Goal: Check status: Check status

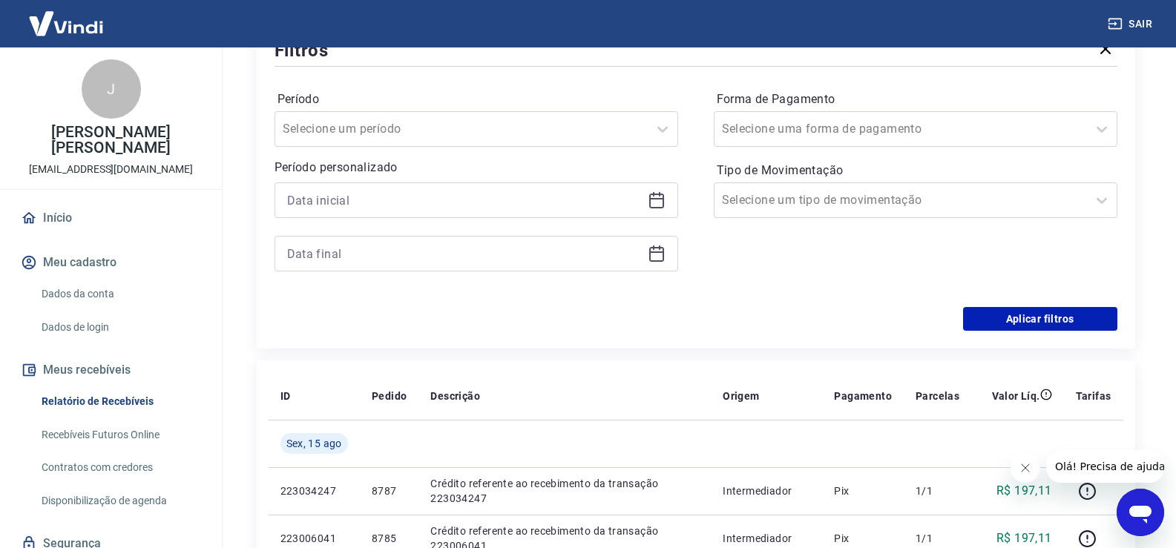
scroll to position [186, 0]
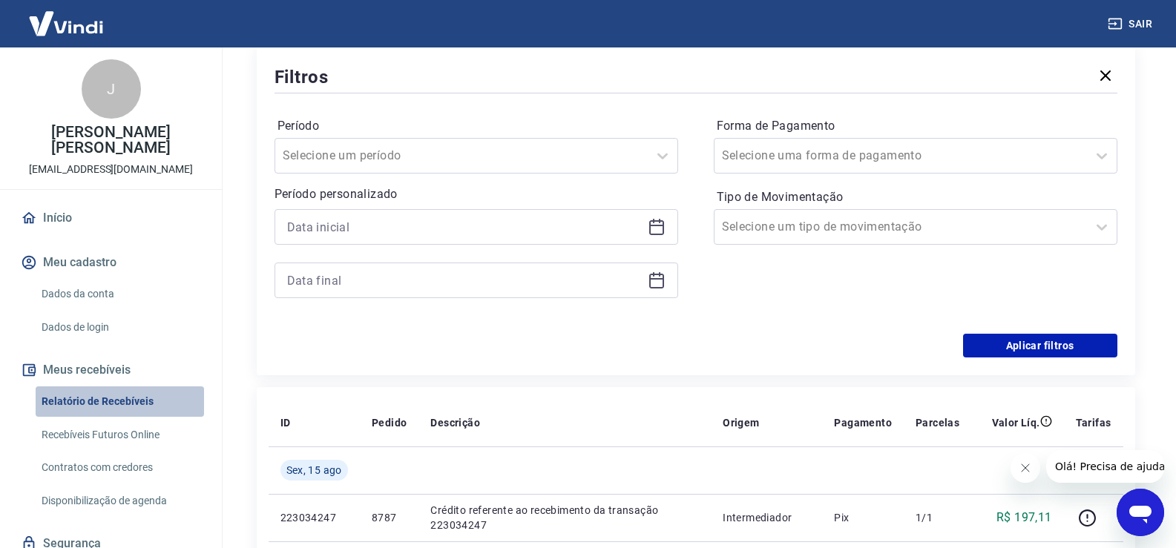
click at [124, 386] on link "Relatório de Recebíveis" at bounding box center [120, 401] width 168 height 30
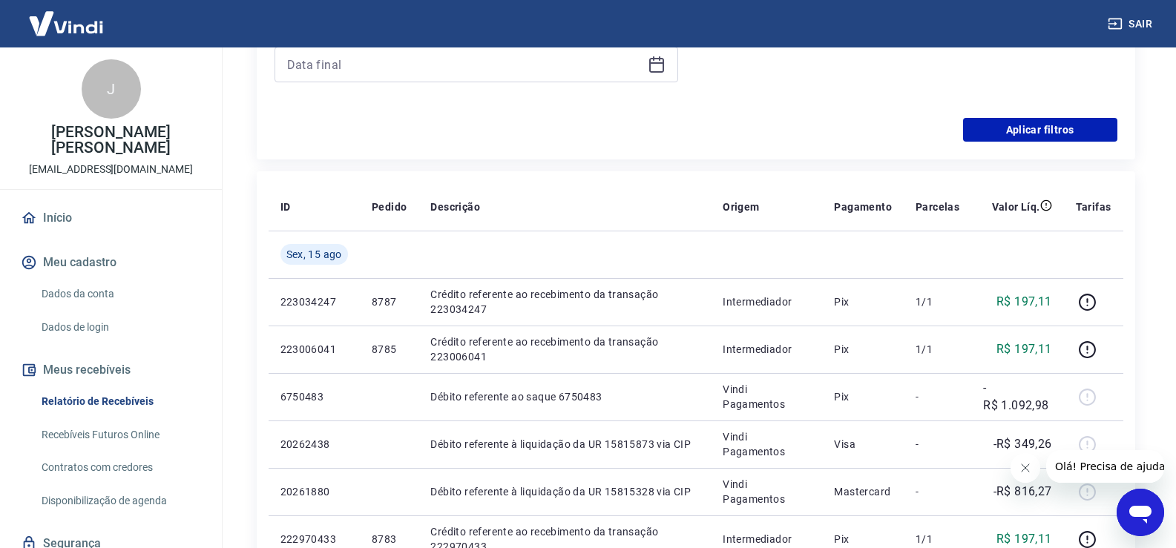
scroll to position [409, 0]
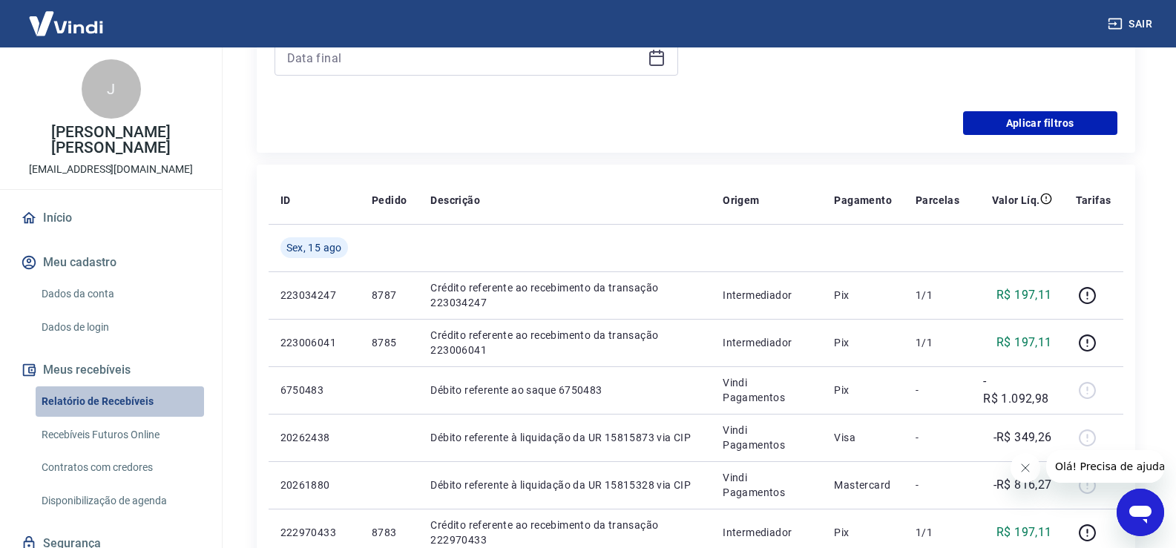
click at [136, 386] on link "Relatório de Recebíveis" at bounding box center [120, 401] width 168 height 30
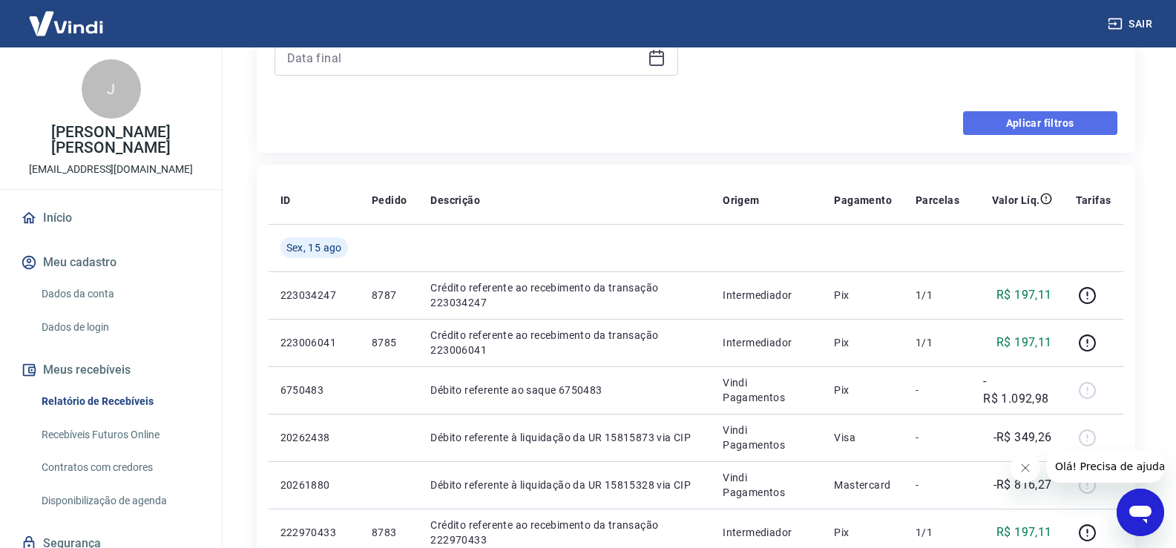
click at [1014, 117] on button "Aplicar filtros" at bounding box center [1040, 123] width 154 height 24
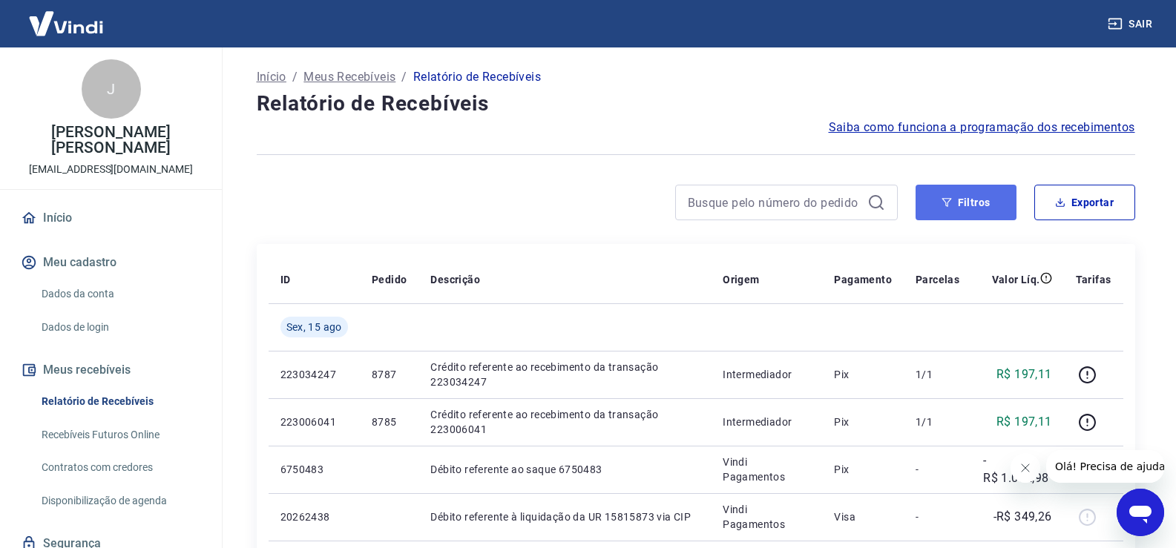
click at [953, 211] on button "Filtros" at bounding box center [965, 203] width 101 height 36
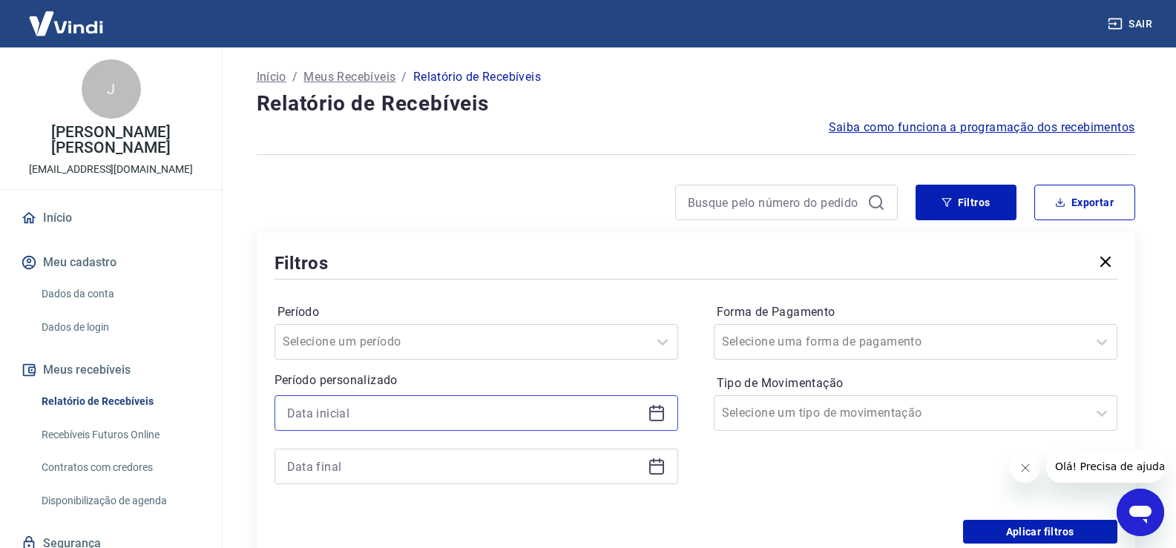
click at [457, 409] on input at bounding box center [464, 413] width 355 height 22
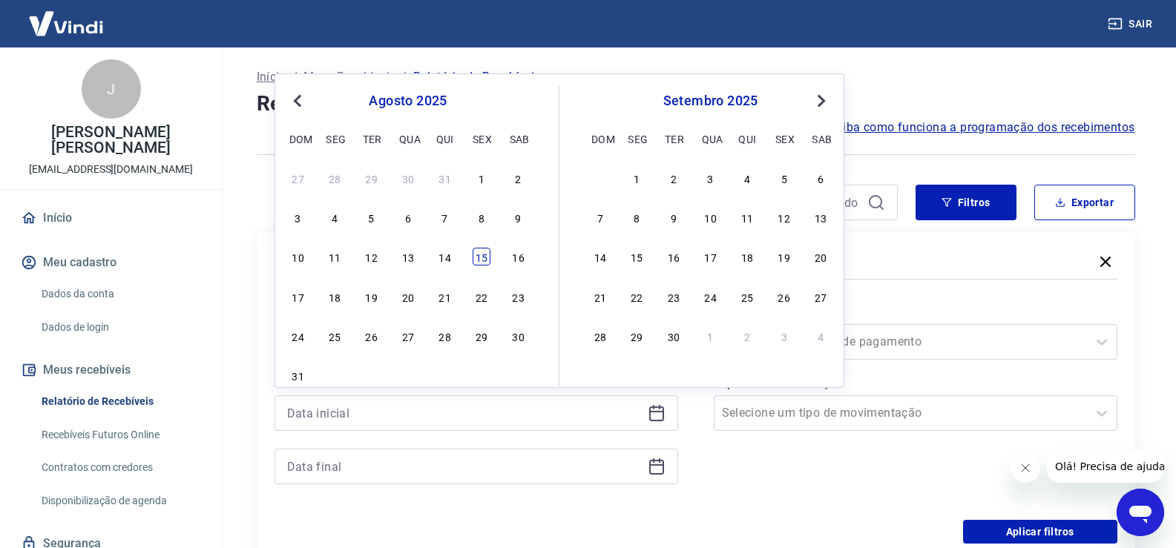
drag, startPoint x: 483, startPoint y: 266, endPoint x: 369, endPoint y: 467, distance: 231.2
click at [483, 265] on div "15" at bounding box center [482, 257] width 18 height 18
type input "[DATE]"
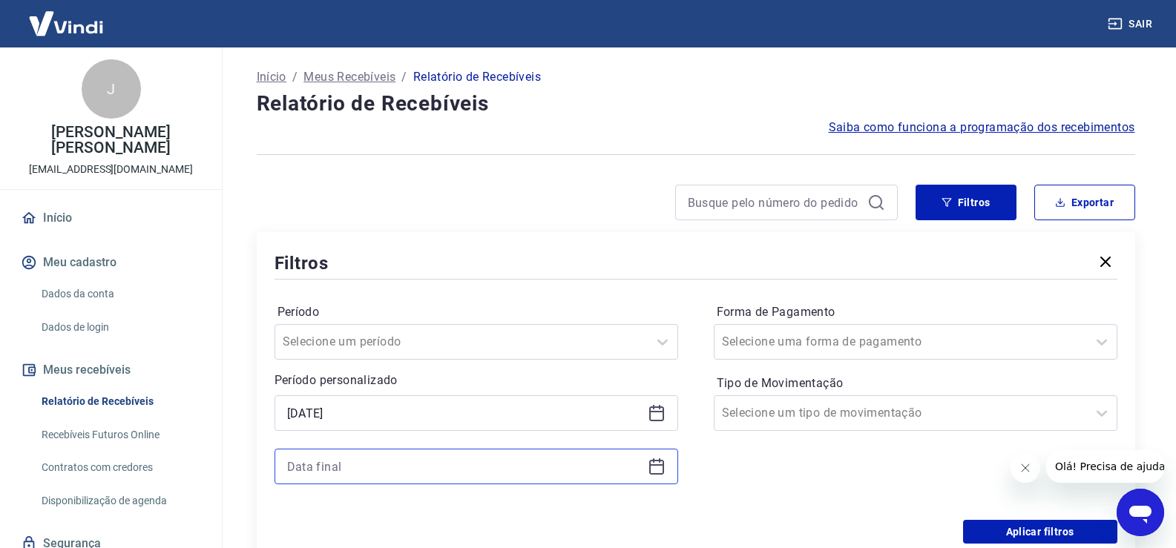
click at [349, 468] on input at bounding box center [464, 466] width 355 height 22
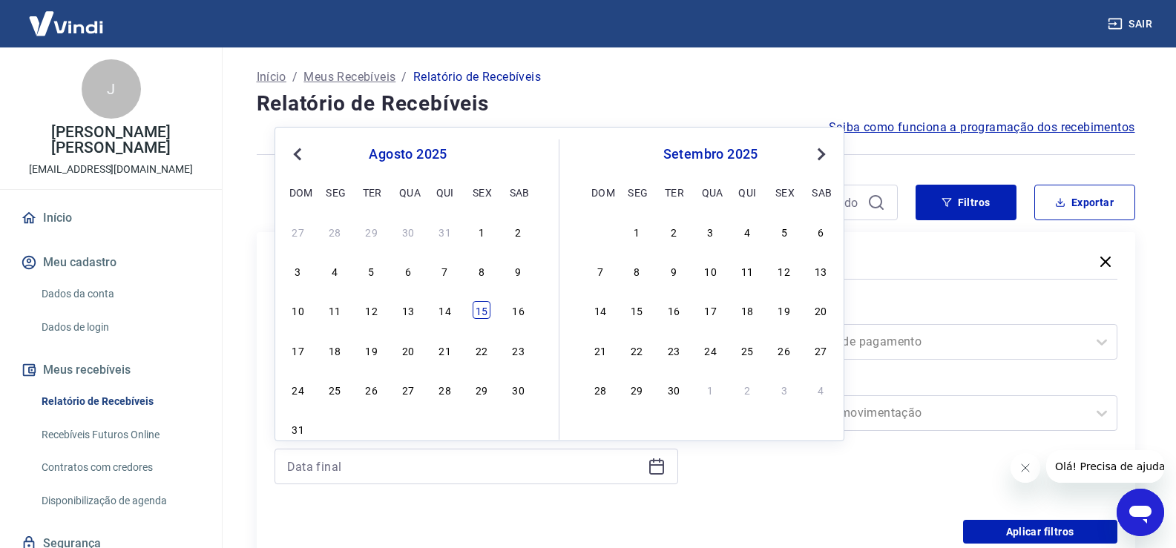
click at [479, 309] on div "15" at bounding box center [482, 310] width 18 height 18
type input "[DATE]"
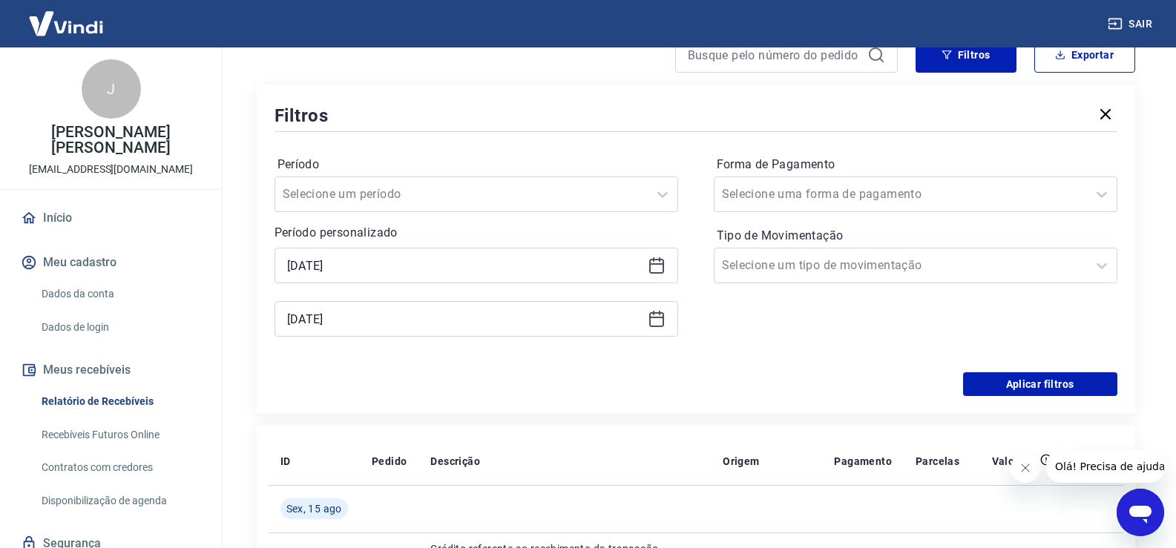
scroll to position [148, 0]
click at [1013, 385] on button "Aplicar filtros" at bounding box center [1040, 384] width 154 height 24
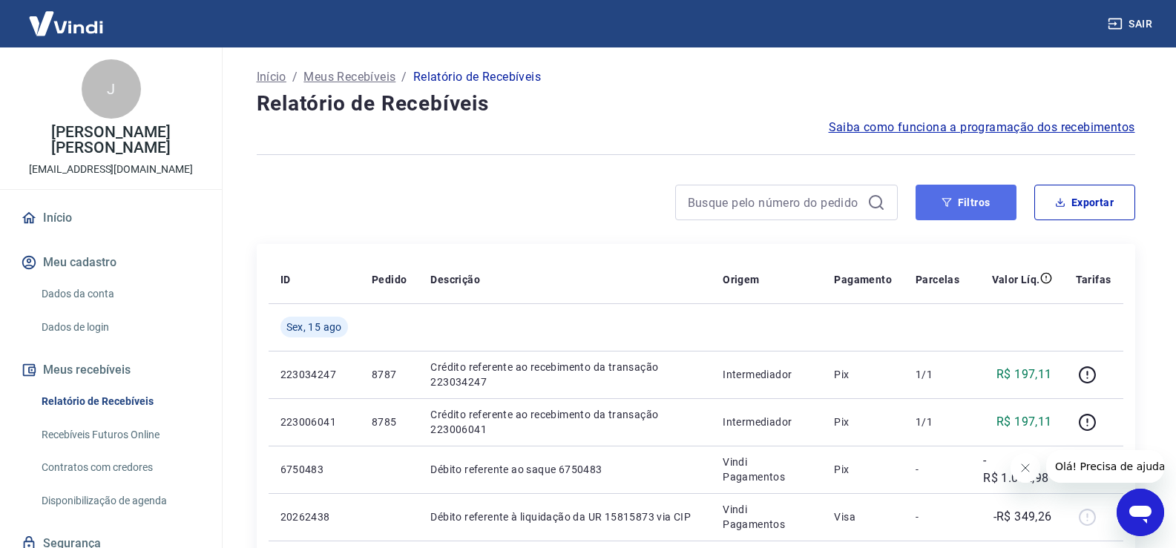
click at [964, 199] on button "Filtros" at bounding box center [965, 203] width 101 height 36
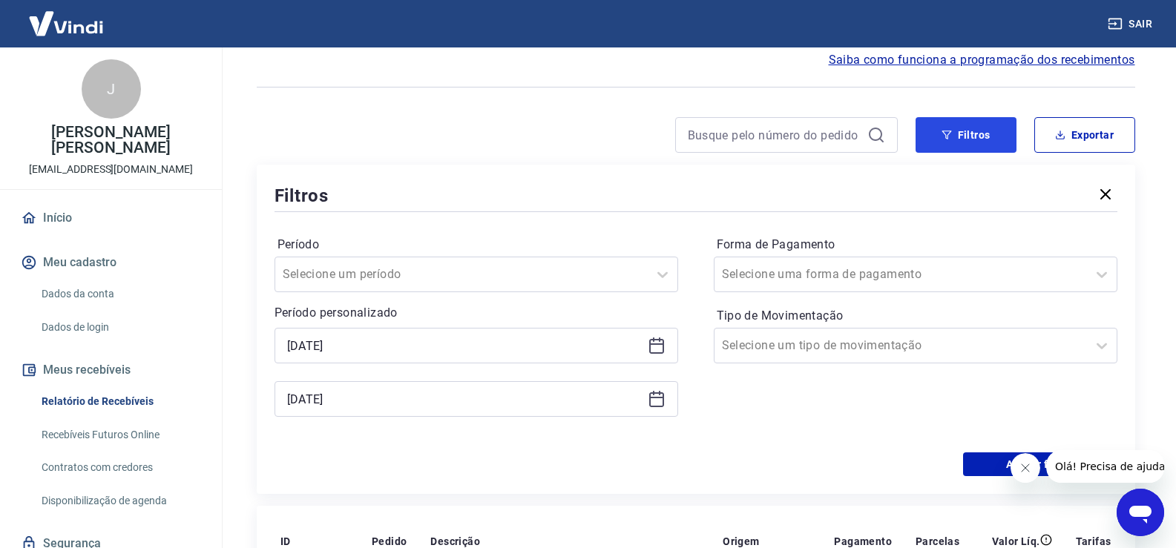
scroll to position [223, 0]
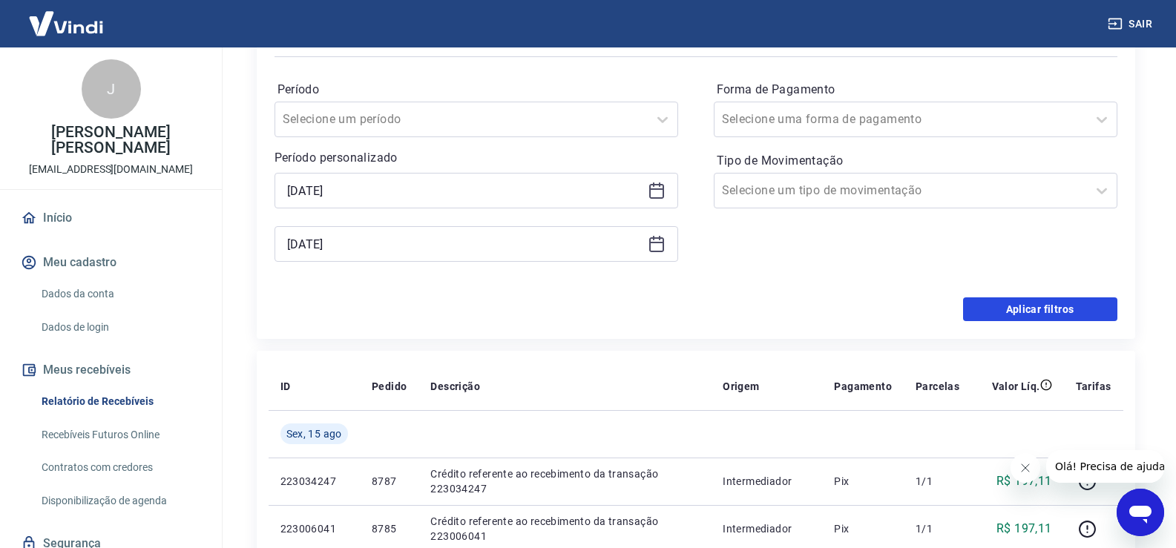
click at [1021, 304] on button "Aplicar filtros" at bounding box center [1040, 309] width 154 height 24
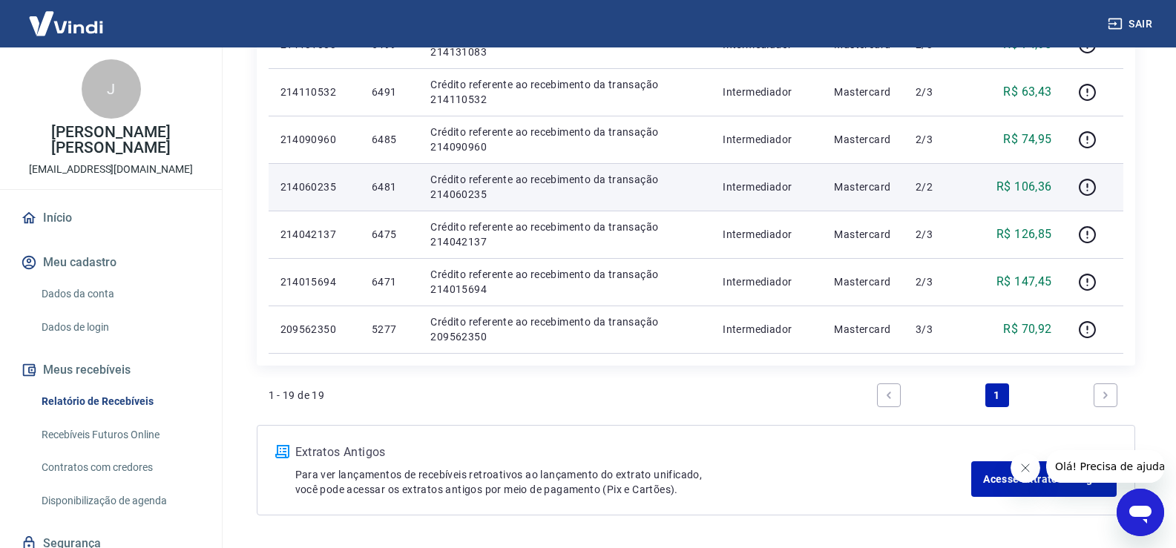
scroll to position [800, 0]
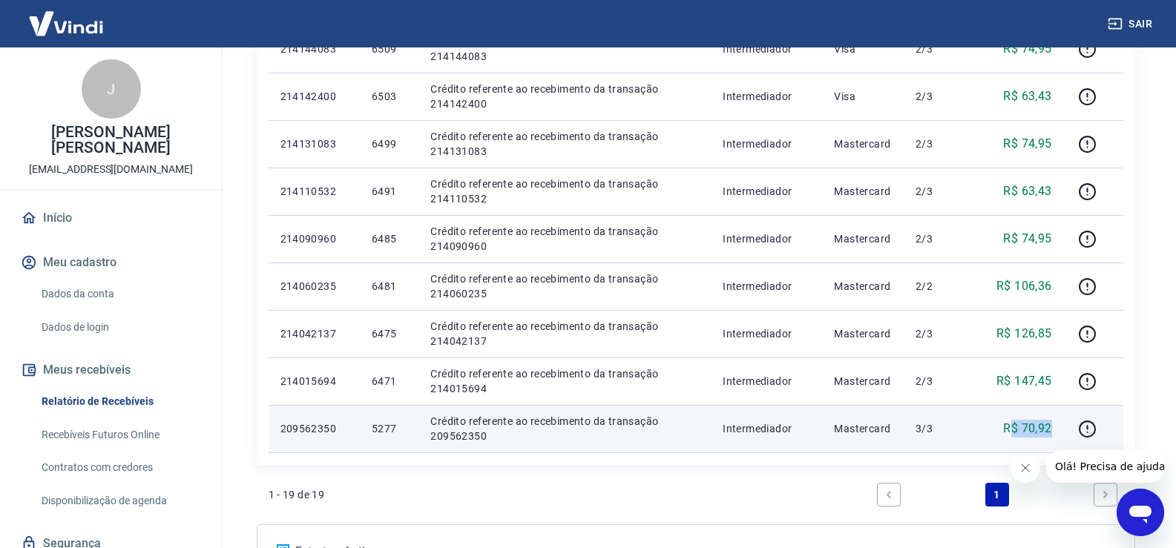
drag, startPoint x: 1013, startPoint y: 423, endPoint x: 1055, endPoint y: 421, distance: 42.3
click at [1055, 421] on td "R$ 70,92" at bounding box center [1017, 428] width 92 height 47
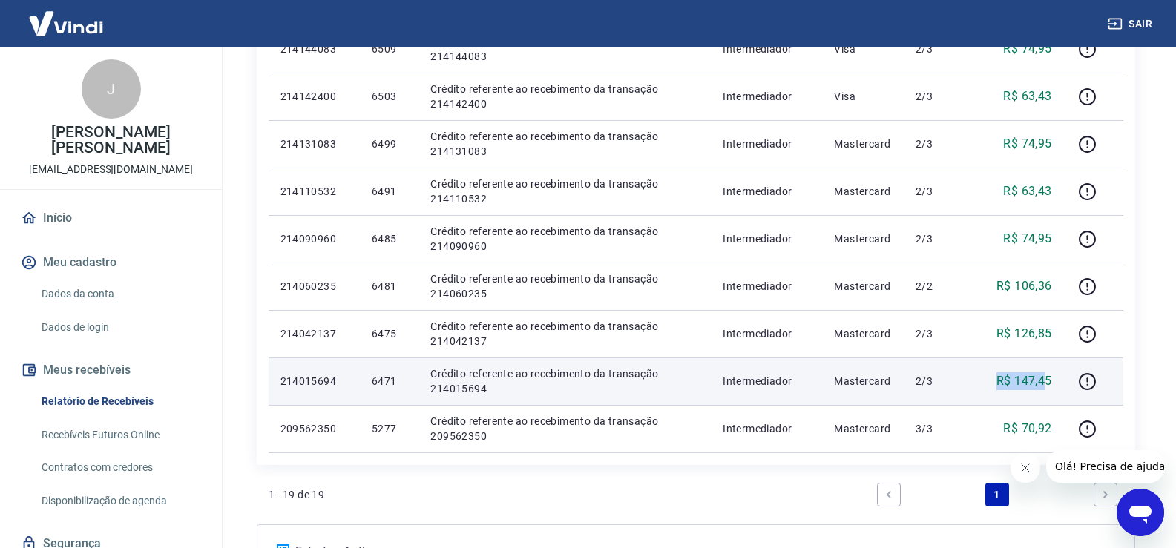
drag, startPoint x: 993, startPoint y: 384, endPoint x: 1047, endPoint y: 384, distance: 54.2
click at [1047, 384] on div "R$ 147,45" at bounding box center [1017, 381] width 68 height 18
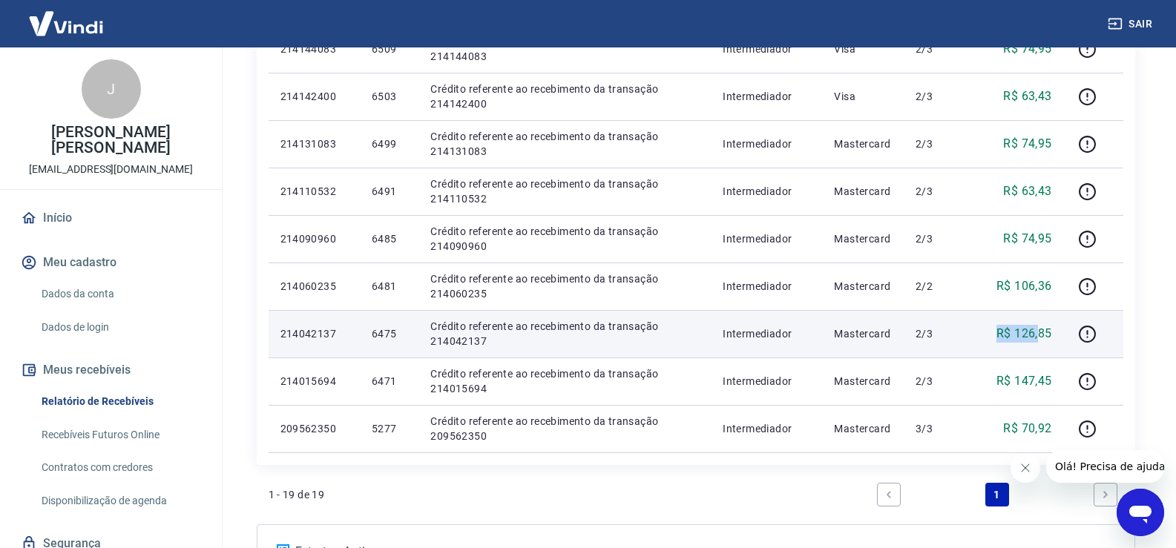
drag, startPoint x: 999, startPoint y: 329, endPoint x: 1041, endPoint y: 333, distance: 41.7
click at [1041, 333] on p "R$ 126,85" at bounding box center [1024, 334] width 56 height 18
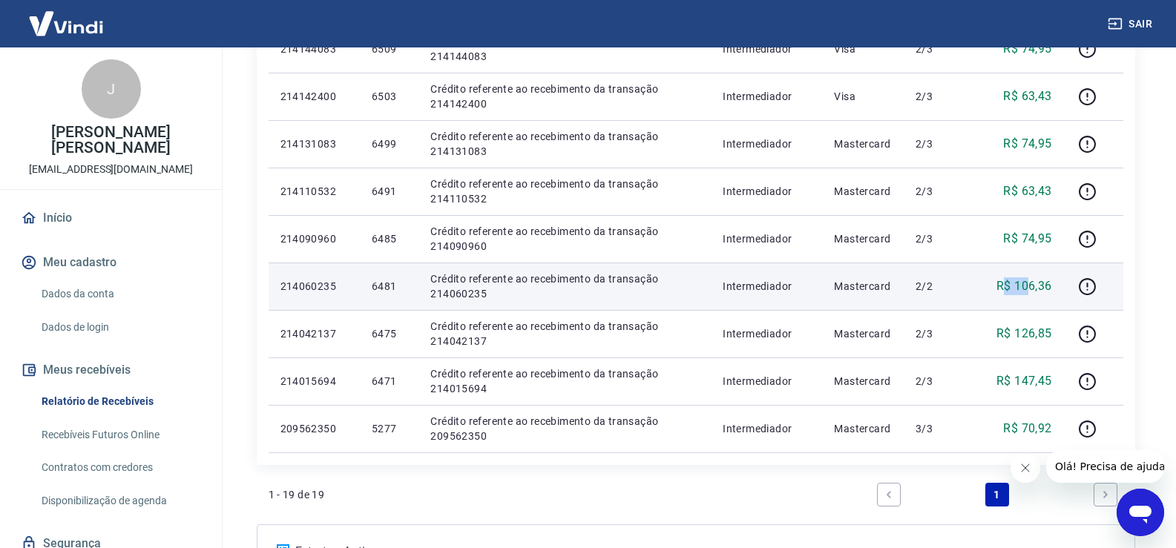
drag, startPoint x: 1004, startPoint y: 279, endPoint x: 1033, endPoint y: 279, distance: 28.9
click at [1033, 279] on p "R$ 106,36" at bounding box center [1024, 286] width 56 height 18
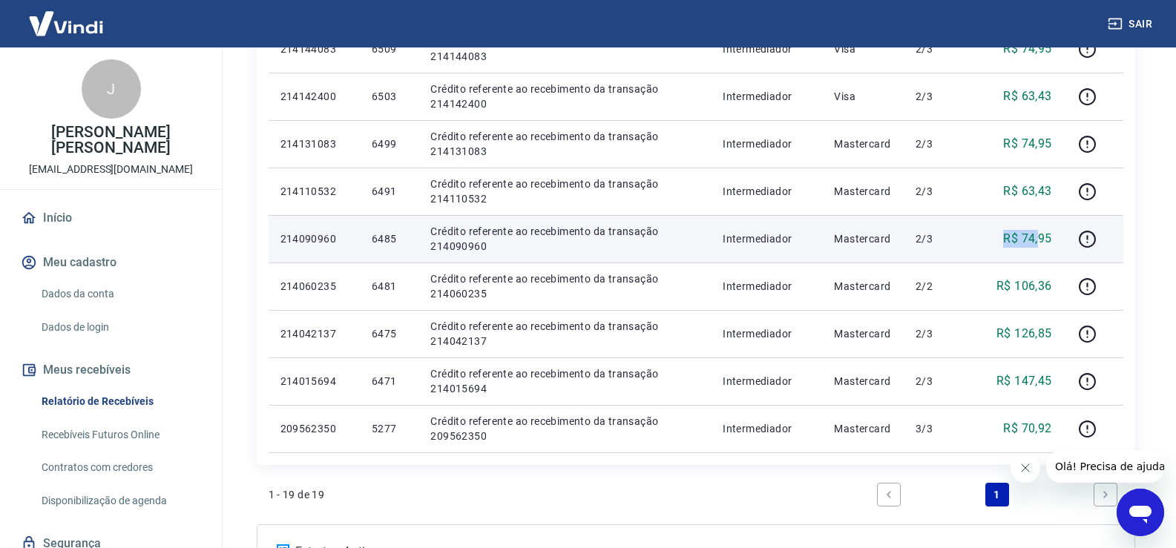
drag, startPoint x: 996, startPoint y: 234, endPoint x: 1038, endPoint y: 237, distance: 41.7
click at [1038, 237] on div "R$ 74,95" at bounding box center [1017, 239] width 68 height 18
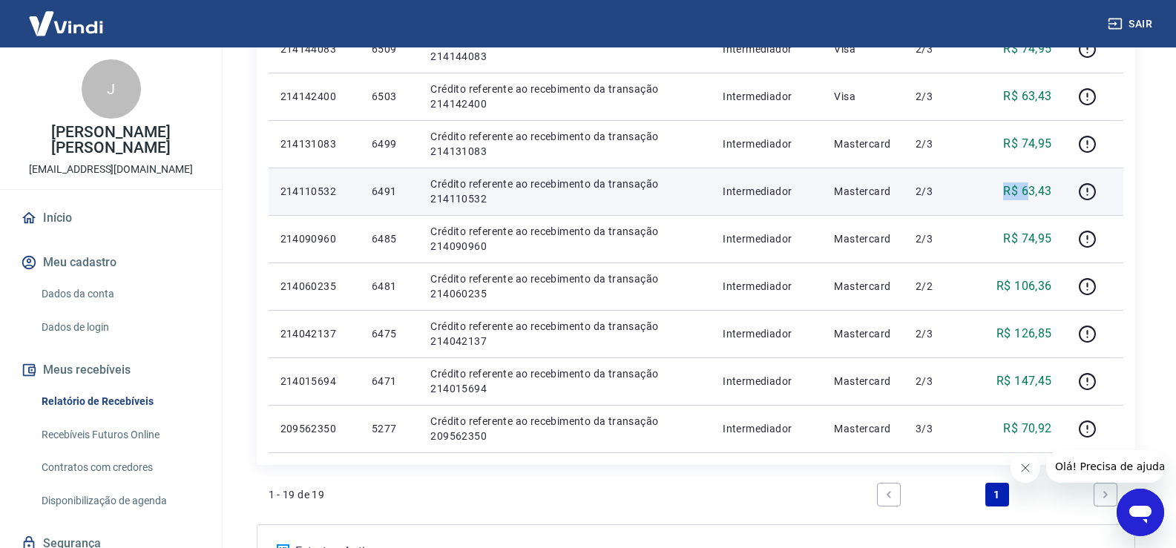
drag, startPoint x: 1006, startPoint y: 192, endPoint x: 1033, endPoint y: 193, distance: 26.7
click at [1033, 193] on p "R$ 63,43" at bounding box center [1027, 191] width 48 height 18
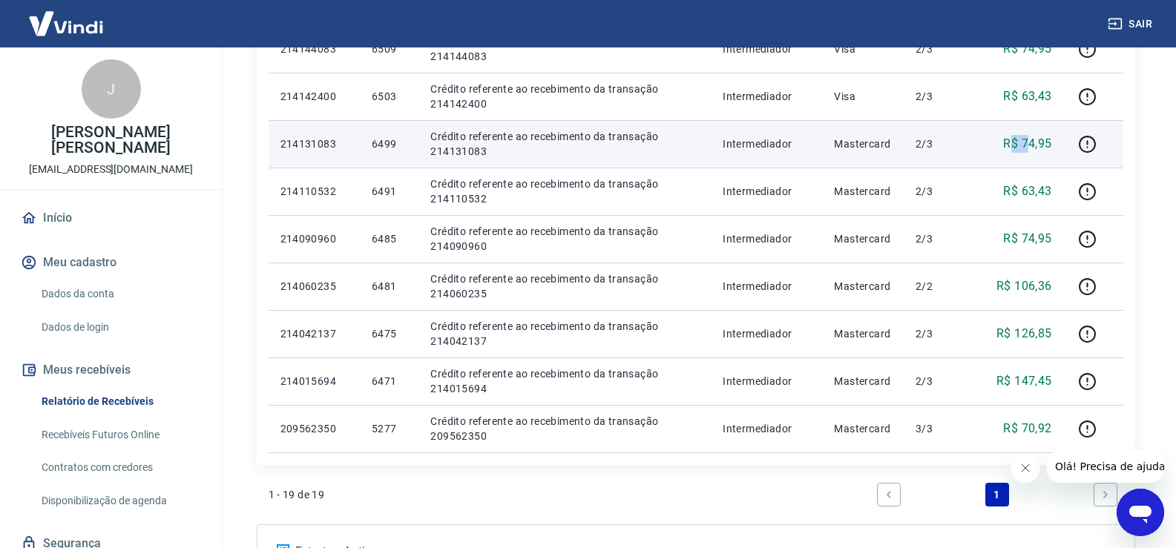
drag, startPoint x: 1010, startPoint y: 142, endPoint x: 1029, endPoint y: 142, distance: 19.3
click at [1029, 142] on p "R$ 74,95" at bounding box center [1027, 144] width 48 height 18
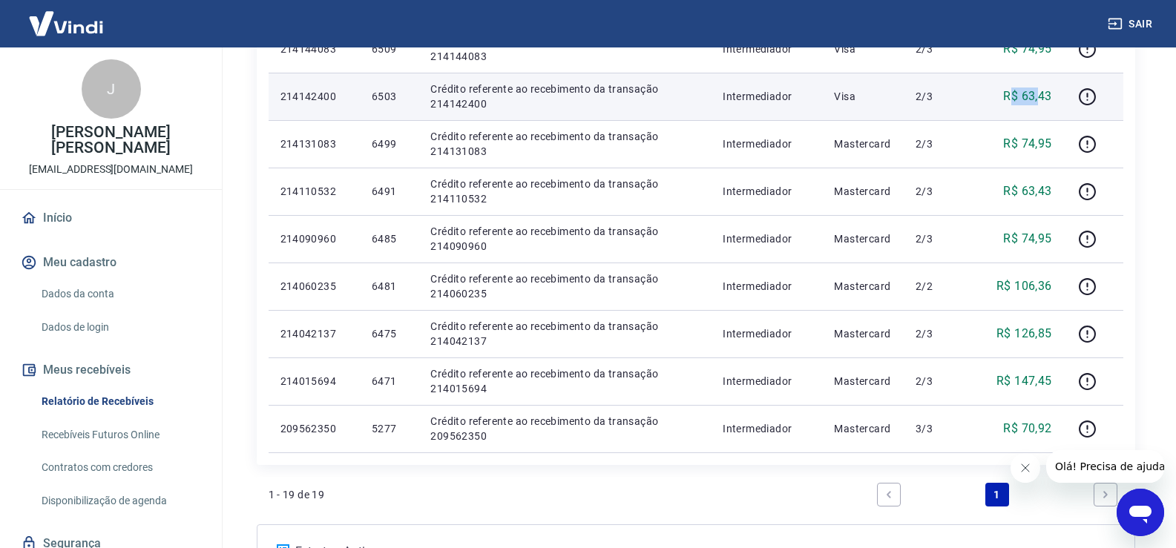
drag, startPoint x: 1012, startPoint y: 95, endPoint x: 1041, endPoint y: 96, distance: 28.9
click at [1041, 96] on p "R$ 63,43" at bounding box center [1027, 97] width 48 height 18
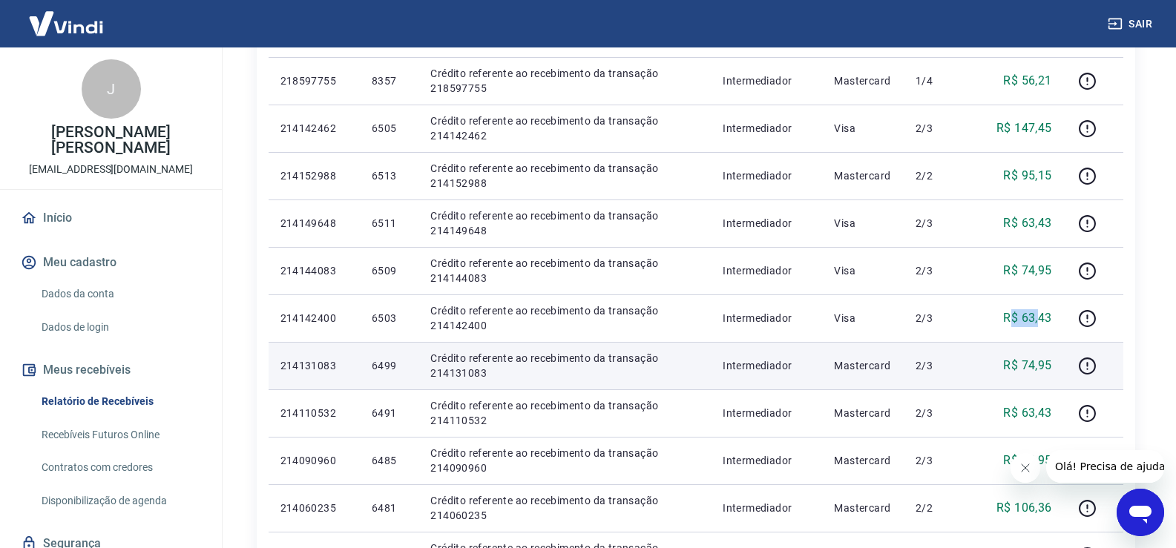
scroll to position [578, 0]
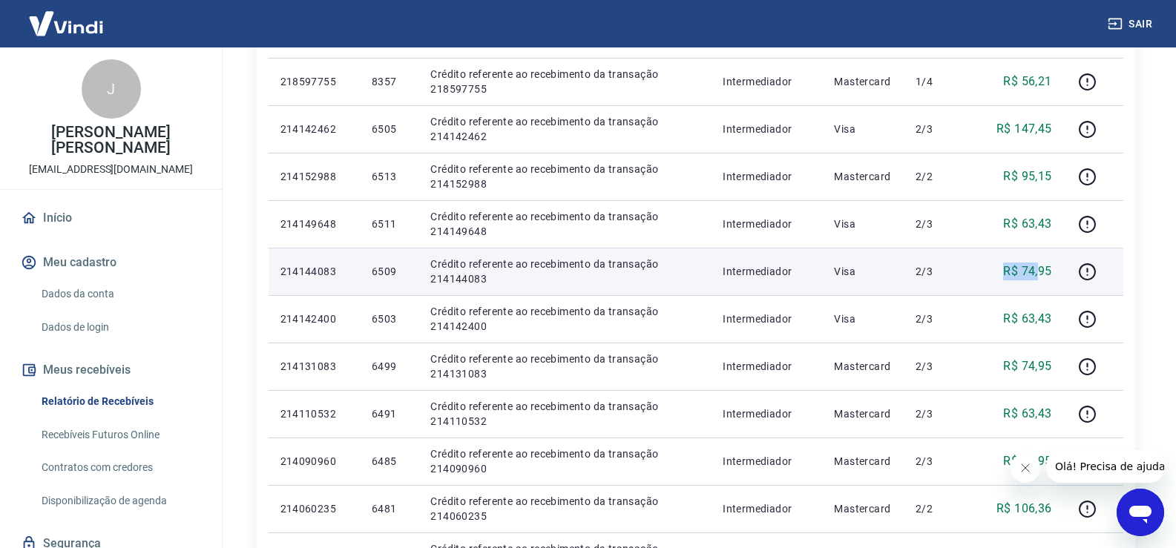
drag, startPoint x: 1008, startPoint y: 266, endPoint x: 1037, endPoint y: 251, distance: 32.5
click at [1041, 265] on div "R$ 74,95" at bounding box center [1017, 272] width 68 height 18
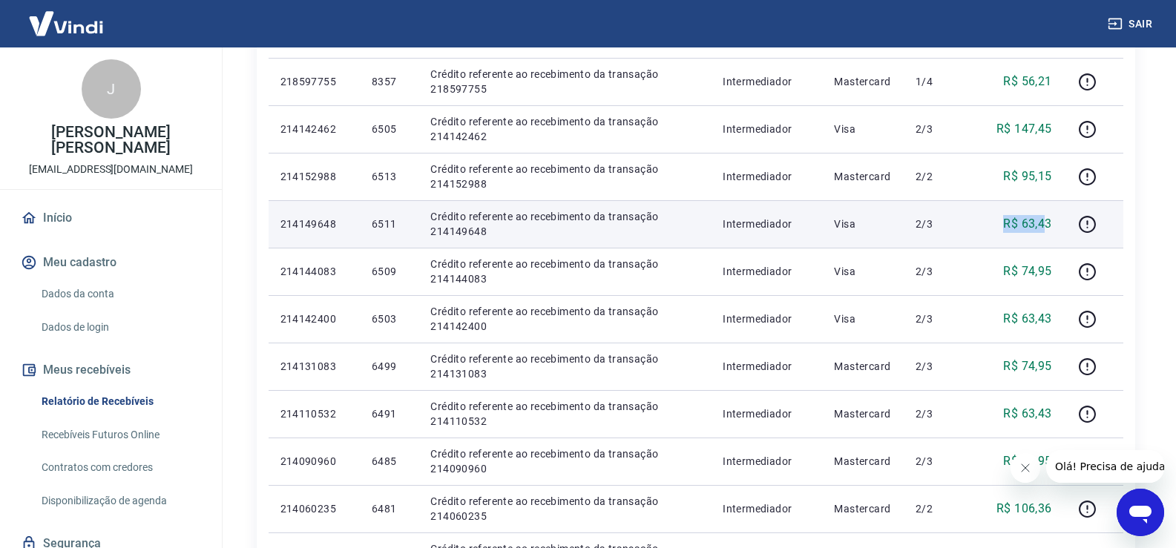
drag, startPoint x: 1005, startPoint y: 221, endPoint x: 1044, endPoint y: 221, distance: 39.3
click at [1044, 221] on p "R$ 63,43" at bounding box center [1027, 224] width 48 height 18
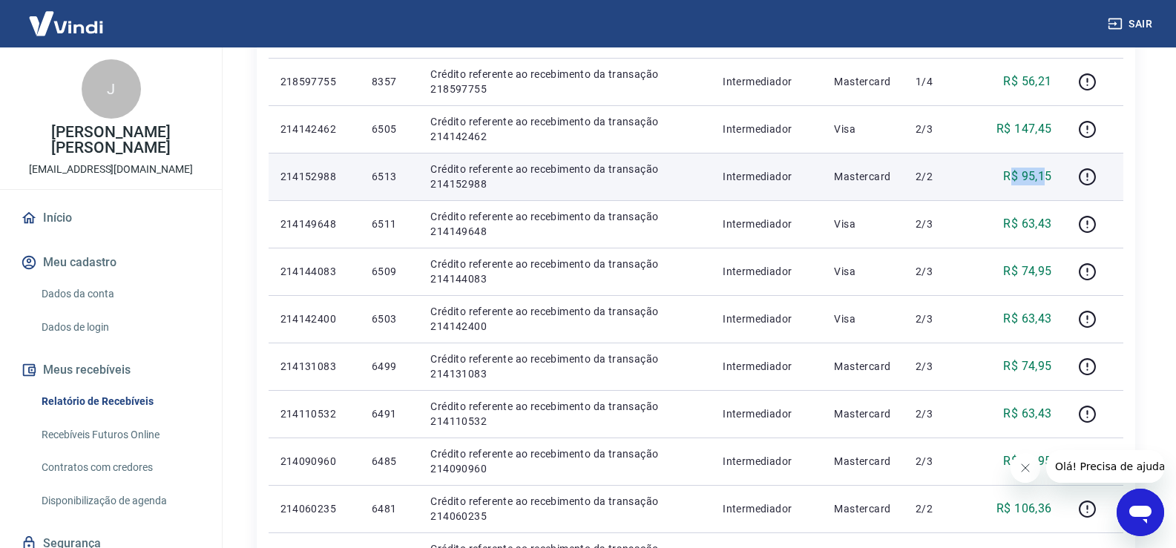
drag, startPoint x: 1013, startPoint y: 165, endPoint x: 1047, endPoint y: 174, distance: 34.5
click at [1047, 174] on td "R$ 95,15" at bounding box center [1017, 176] width 92 height 47
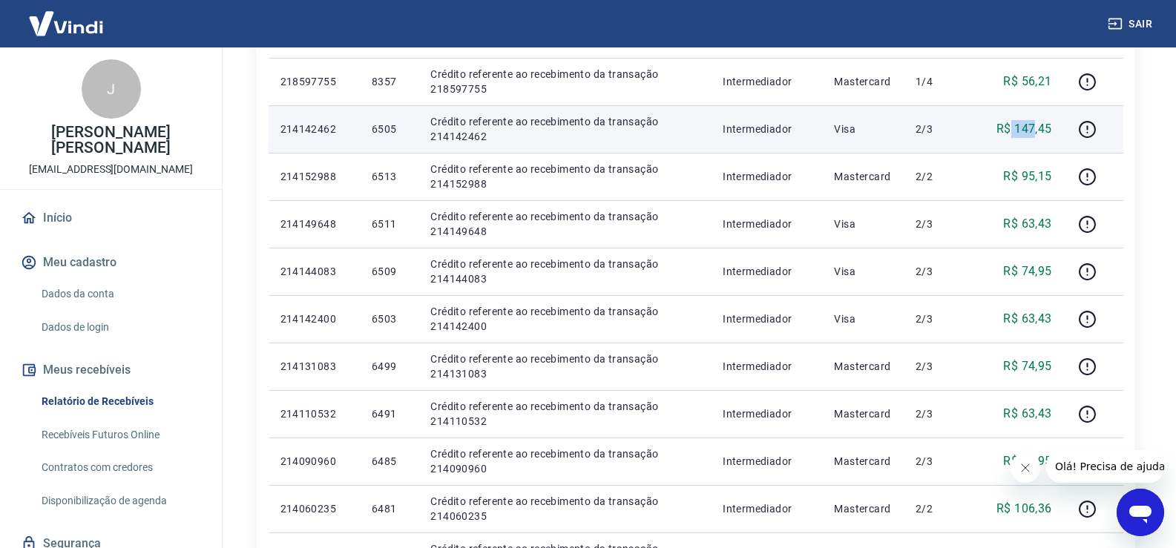
drag, startPoint x: 1013, startPoint y: 148, endPoint x: 1035, endPoint y: 148, distance: 21.5
click at [1035, 148] on td "R$ 147,45" at bounding box center [1017, 128] width 92 height 47
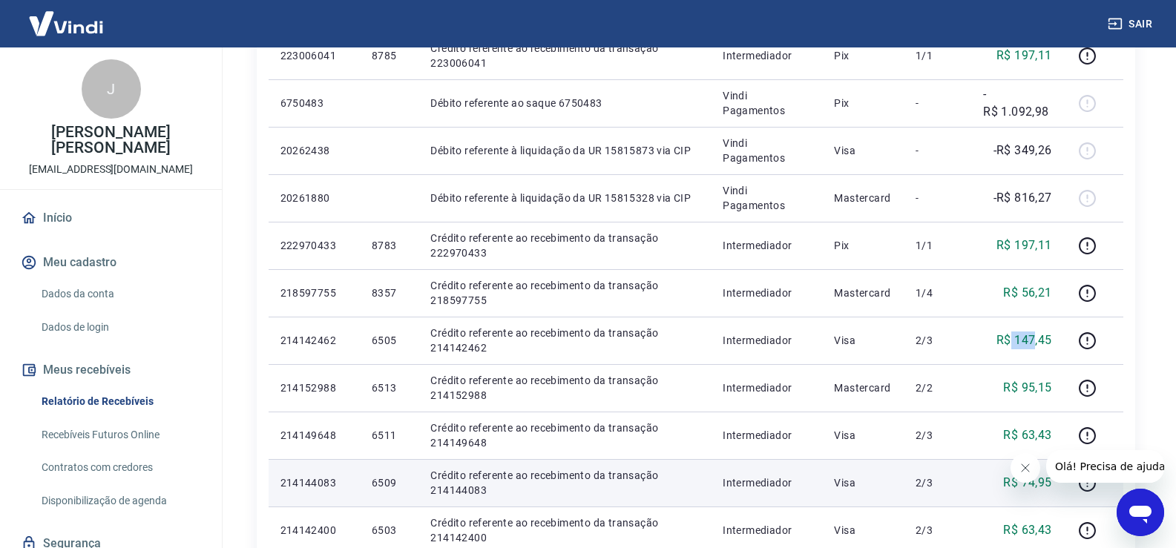
scroll to position [355, 0]
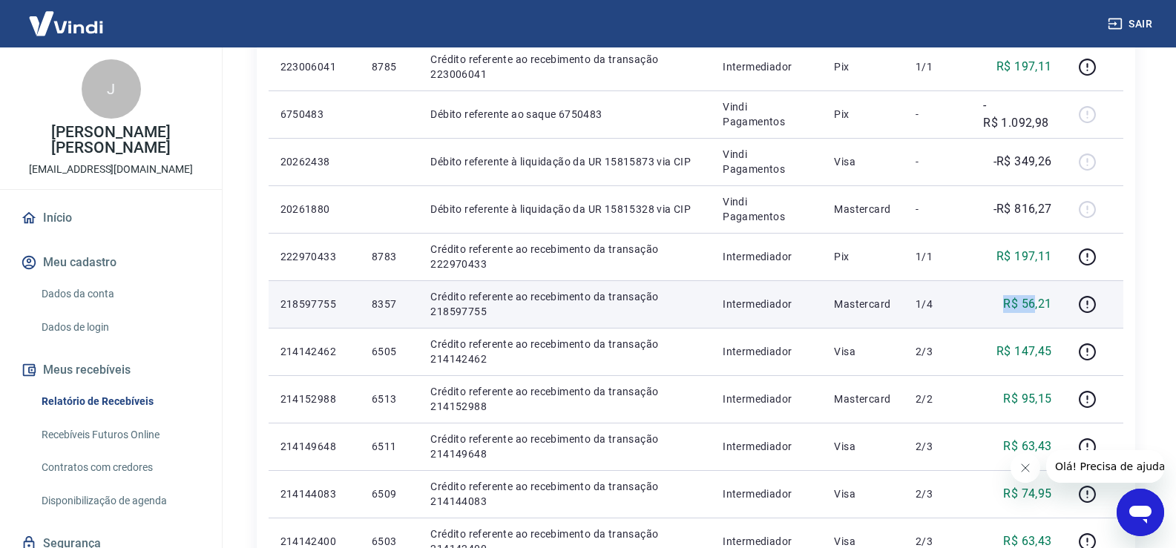
drag, startPoint x: 1007, startPoint y: 300, endPoint x: 1033, endPoint y: 297, distance: 26.9
click at [1033, 297] on p "R$ 56,21" at bounding box center [1027, 304] width 48 height 18
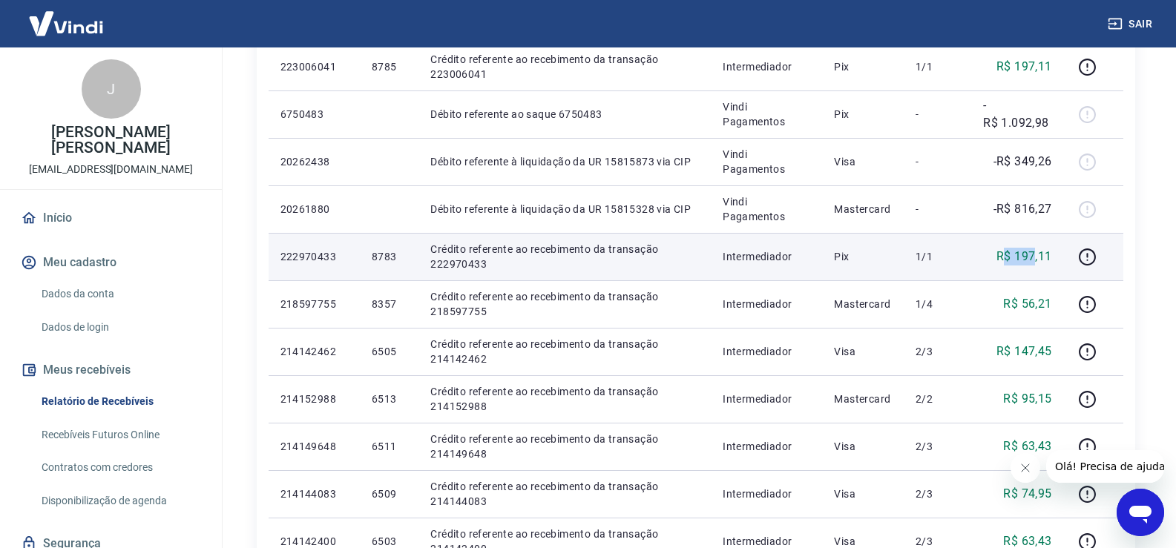
drag, startPoint x: 1004, startPoint y: 253, endPoint x: 1035, endPoint y: 250, distance: 31.3
click at [1035, 250] on p "R$ 197,11" at bounding box center [1024, 257] width 56 height 18
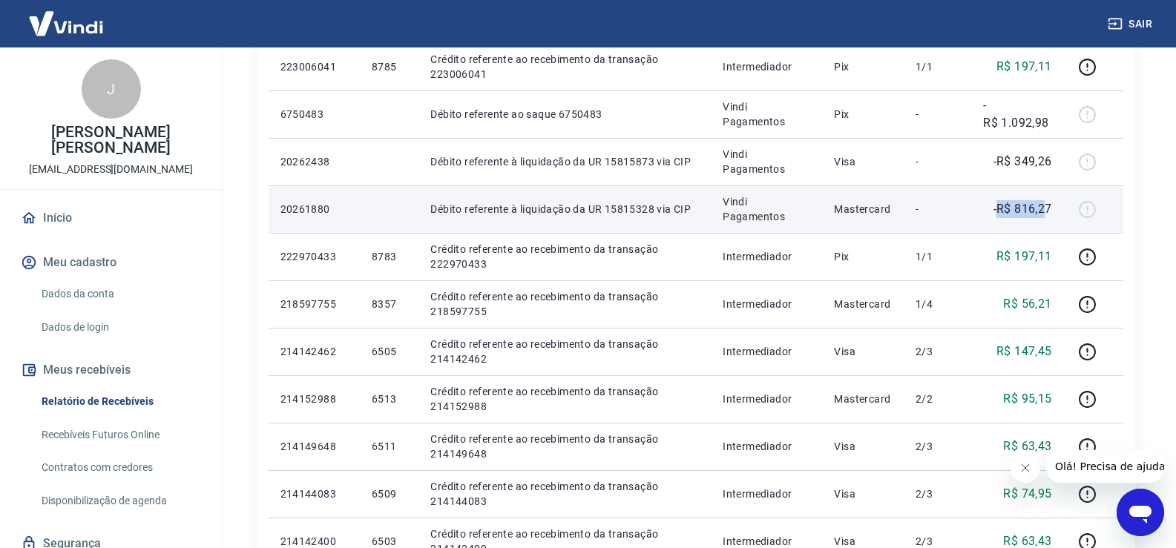
drag, startPoint x: 1001, startPoint y: 214, endPoint x: 1043, endPoint y: 215, distance: 42.3
click at [1043, 215] on p "-R$ 816,27" at bounding box center [1022, 209] width 59 height 18
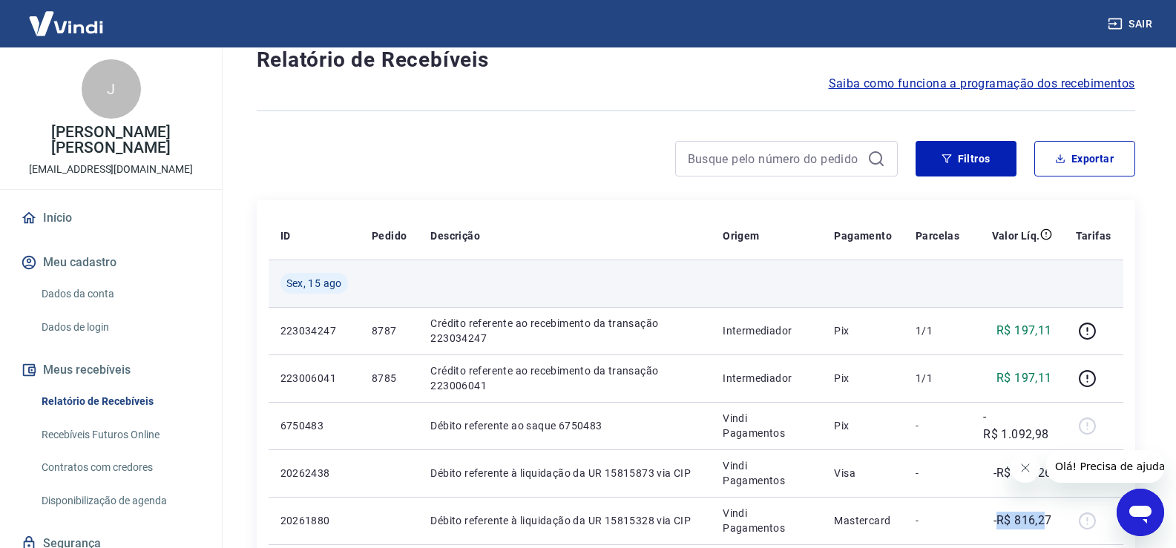
scroll to position [0, 0]
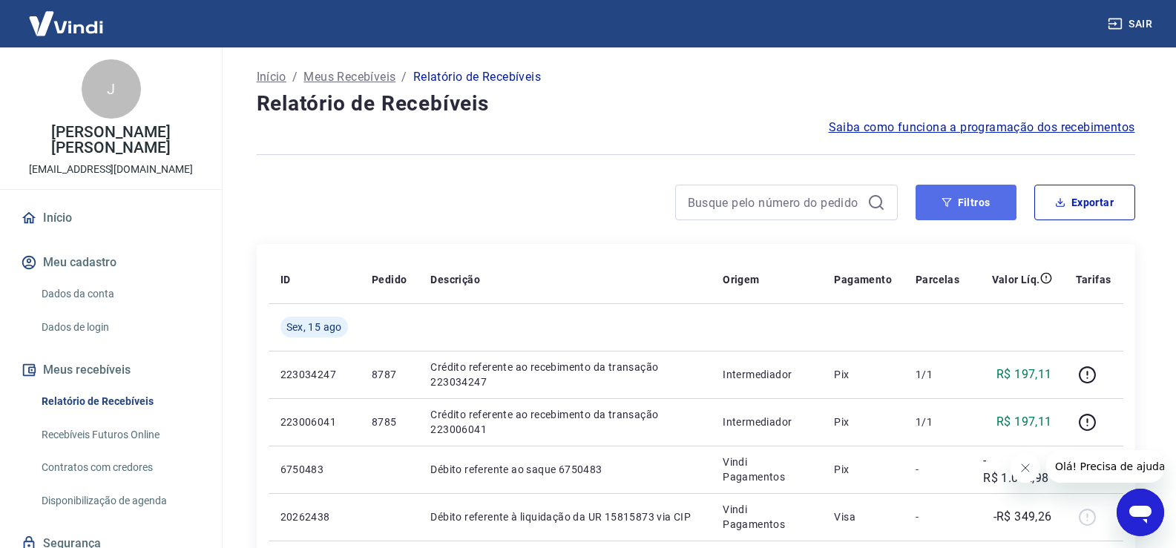
click at [955, 206] on button "Filtros" at bounding box center [965, 203] width 101 height 36
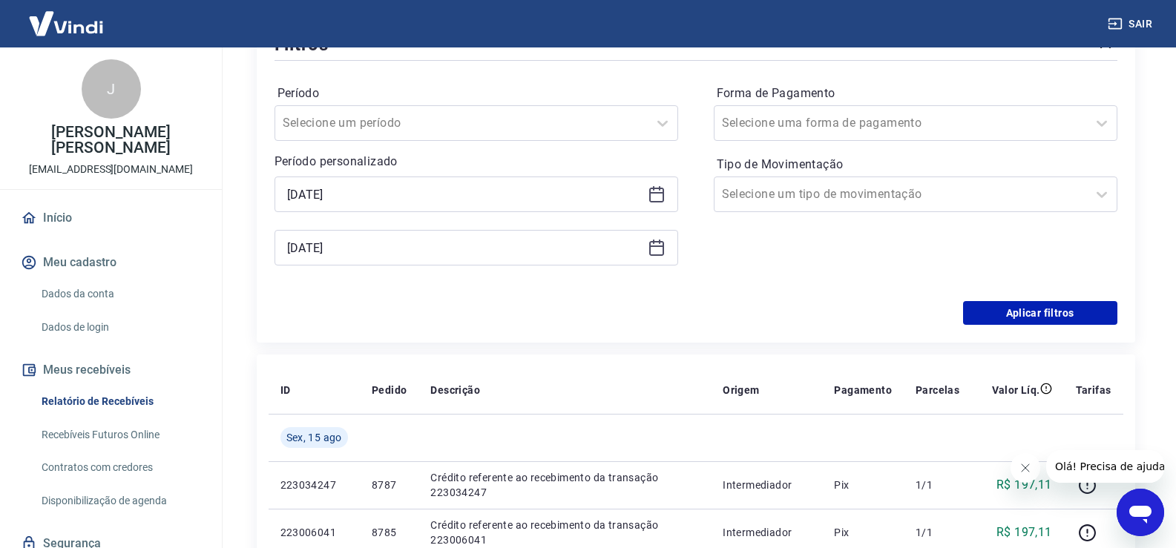
scroll to position [223, 0]
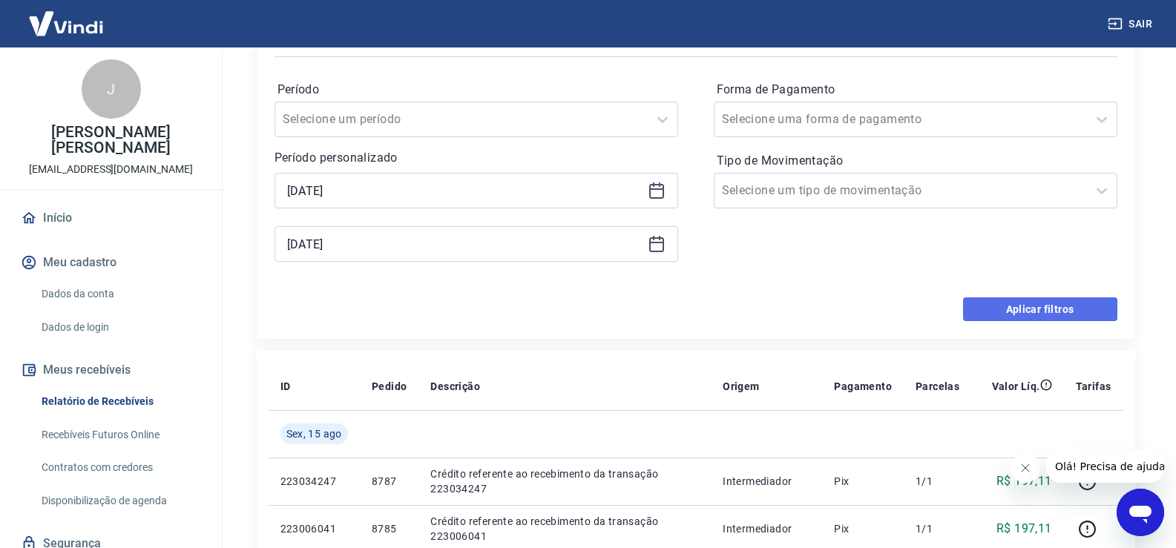
click at [1016, 308] on button "Aplicar filtros" at bounding box center [1040, 309] width 154 height 24
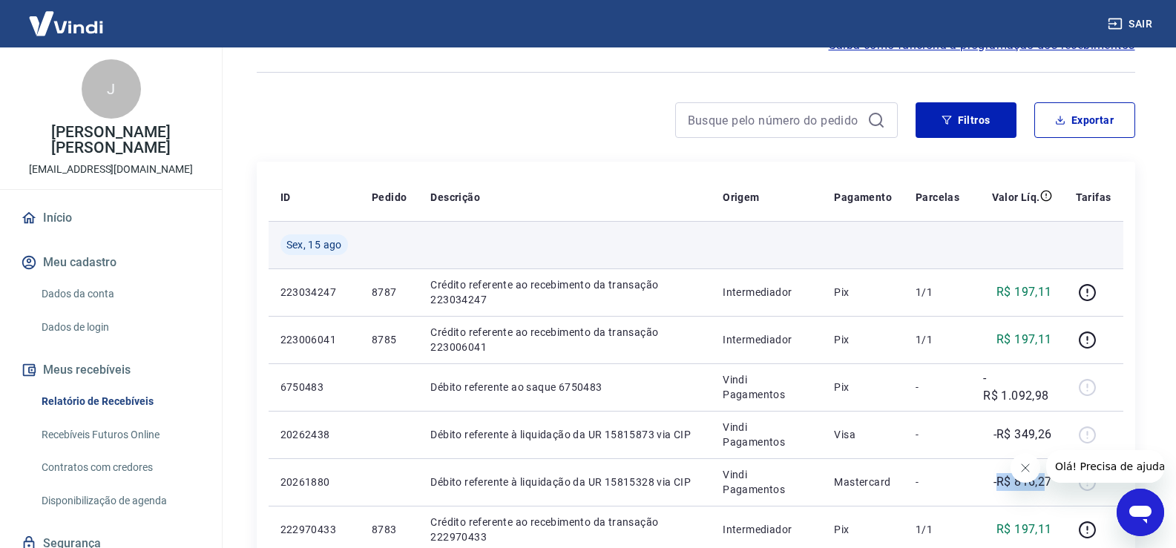
scroll to position [0, 0]
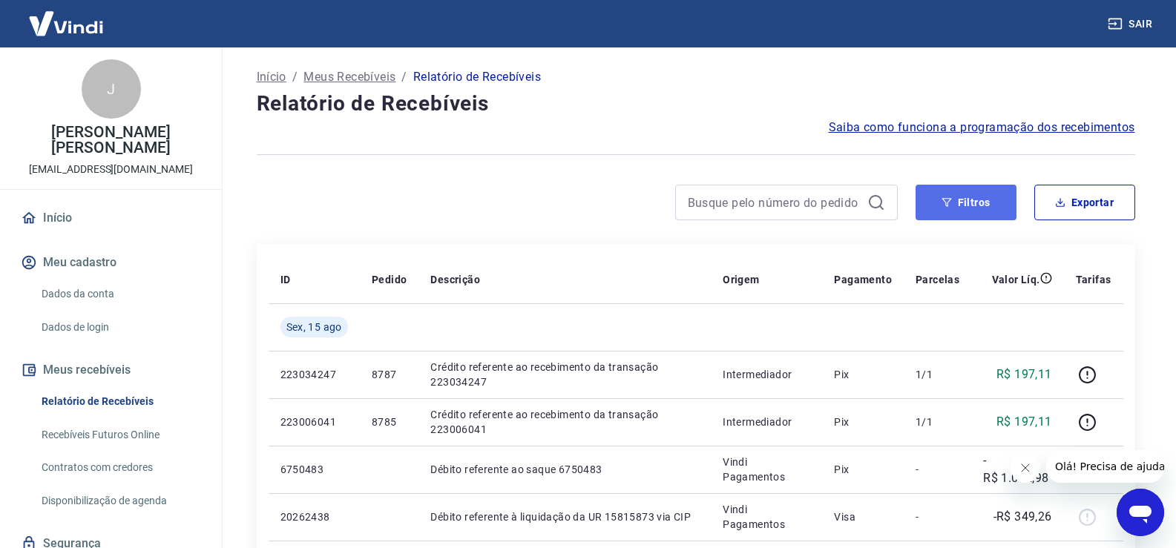
click at [978, 199] on button "Filtros" at bounding box center [965, 203] width 101 height 36
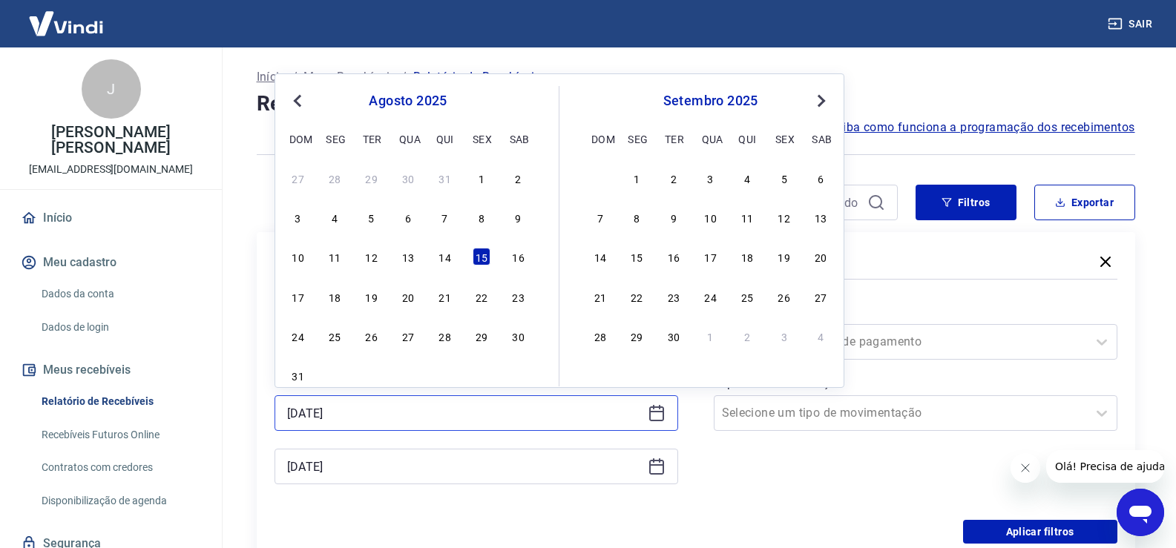
click at [386, 415] on input "[DATE]" at bounding box center [464, 413] width 355 height 22
type input "1"
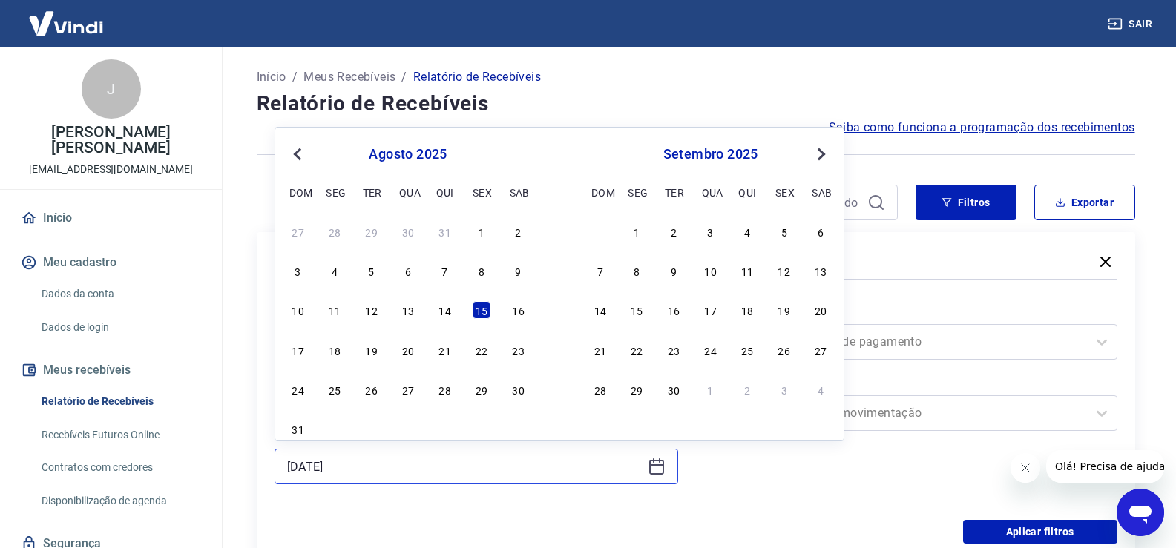
click at [379, 463] on input "[DATE]" at bounding box center [464, 466] width 355 height 22
type input "1"
click at [484, 312] on div "15" at bounding box center [482, 310] width 18 height 18
type input "[DATE]"
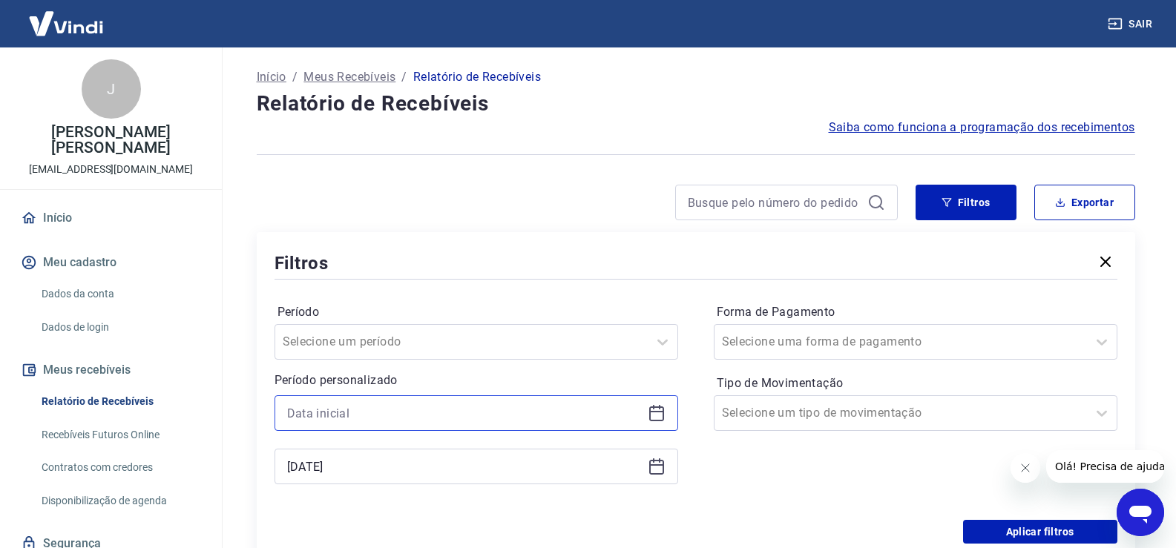
click at [332, 411] on input at bounding box center [464, 413] width 355 height 22
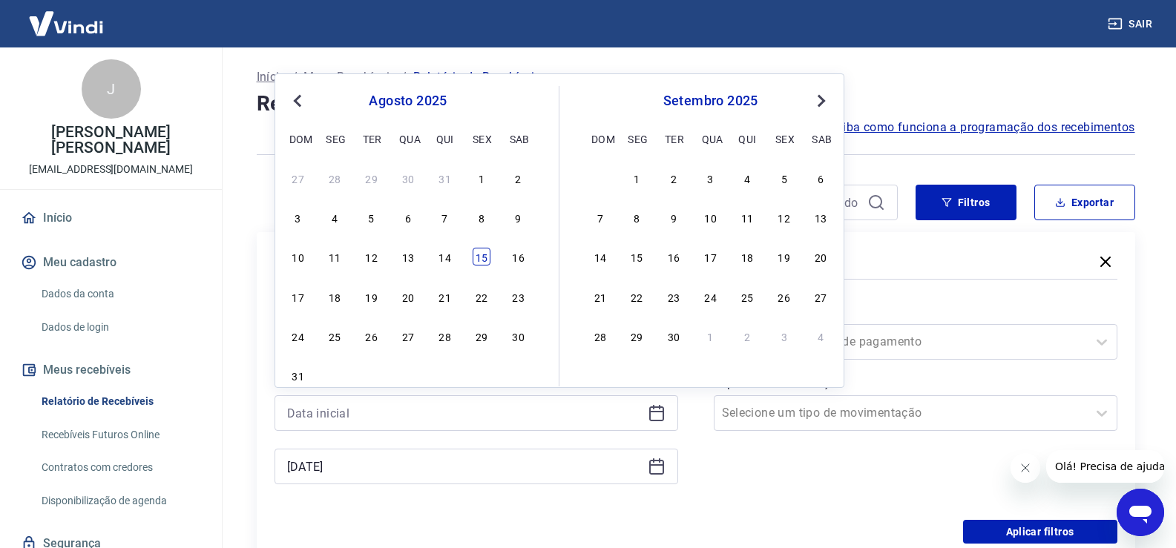
click at [481, 260] on div "15" at bounding box center [482, 257] width 18 height 18
type input "[DATE]"
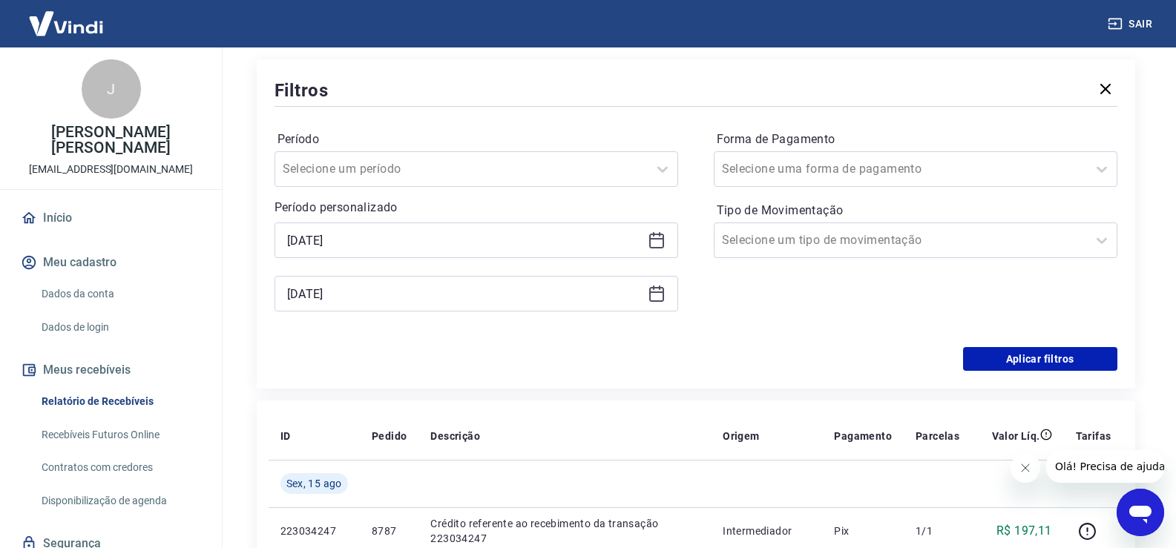
scroll to position [223, 0]
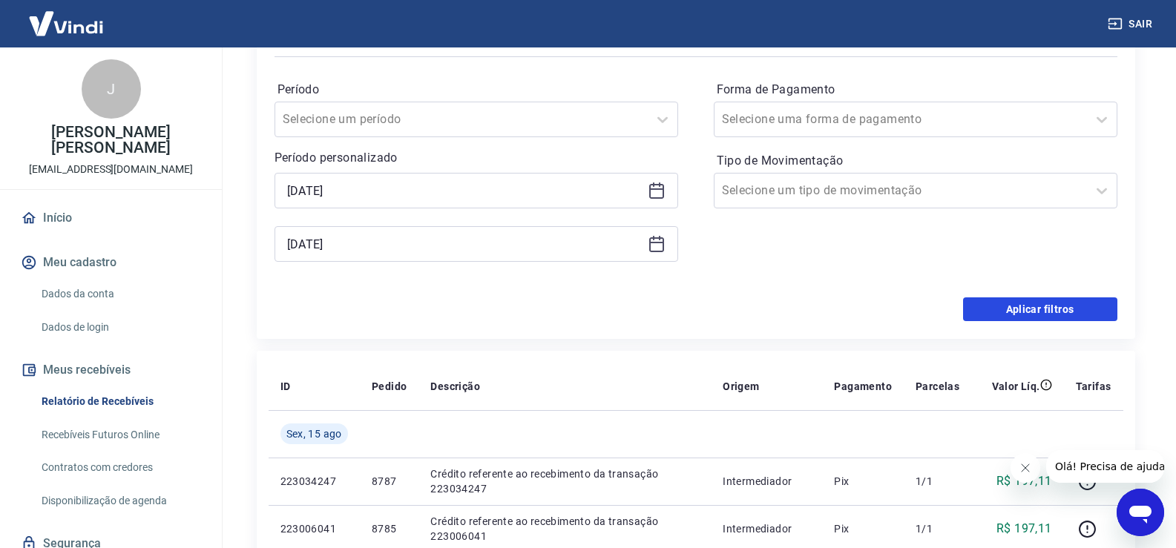
click at [1051, 300] on button "Aplicar filtros" at bounding box center [1040, 309] width 154 height 24
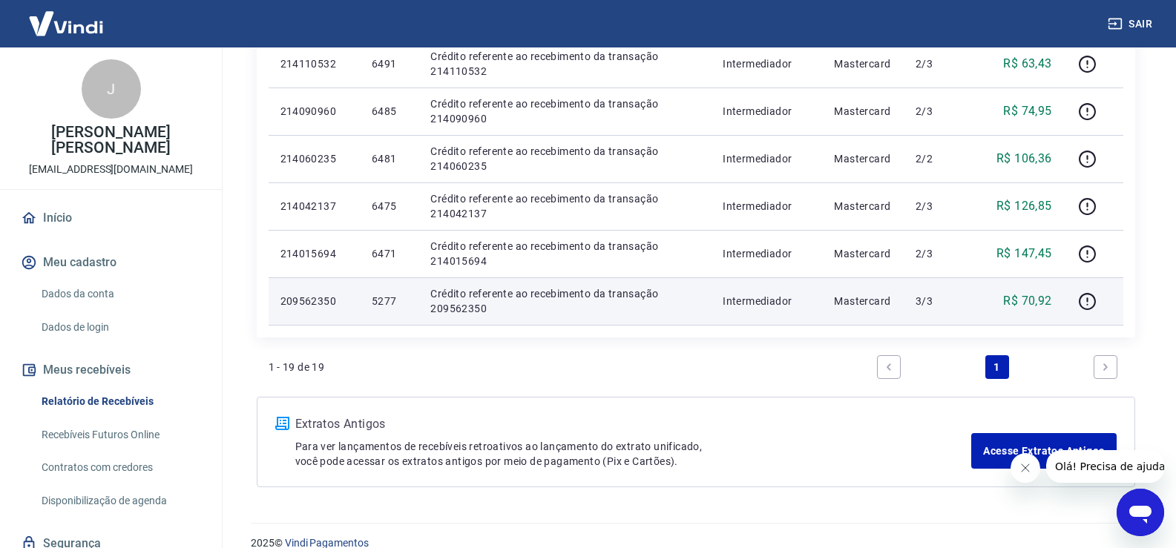
scroll to position [949, 0]
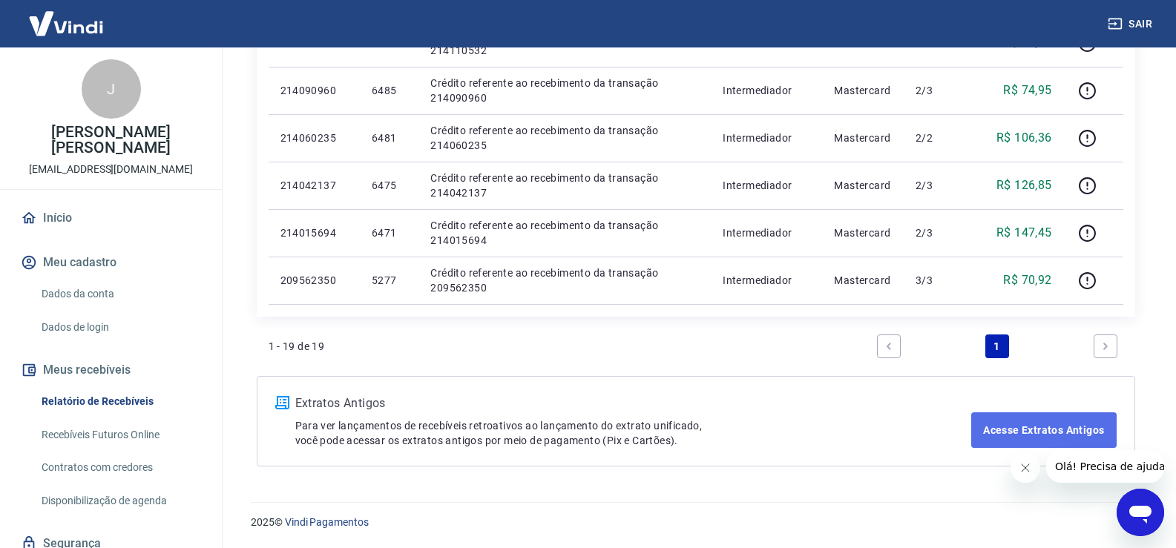
click at [987, 429] on link "Acesse Extratos Antigos" at bounding box center [1043, 430] width 145 height 36
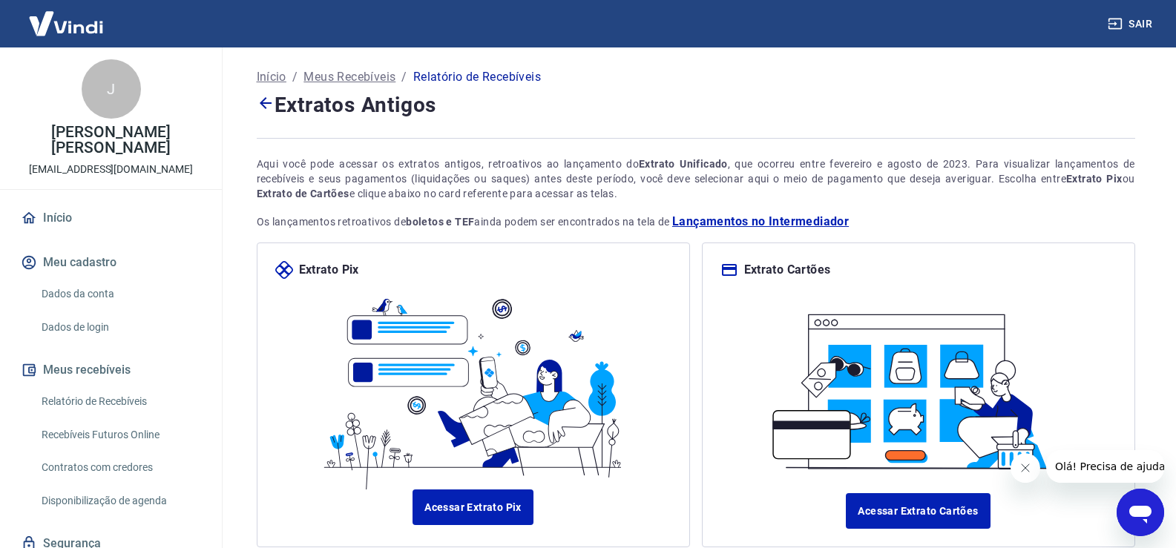
click at [263, 99] on icon at bounding box center [266, 103] width 18 height 18
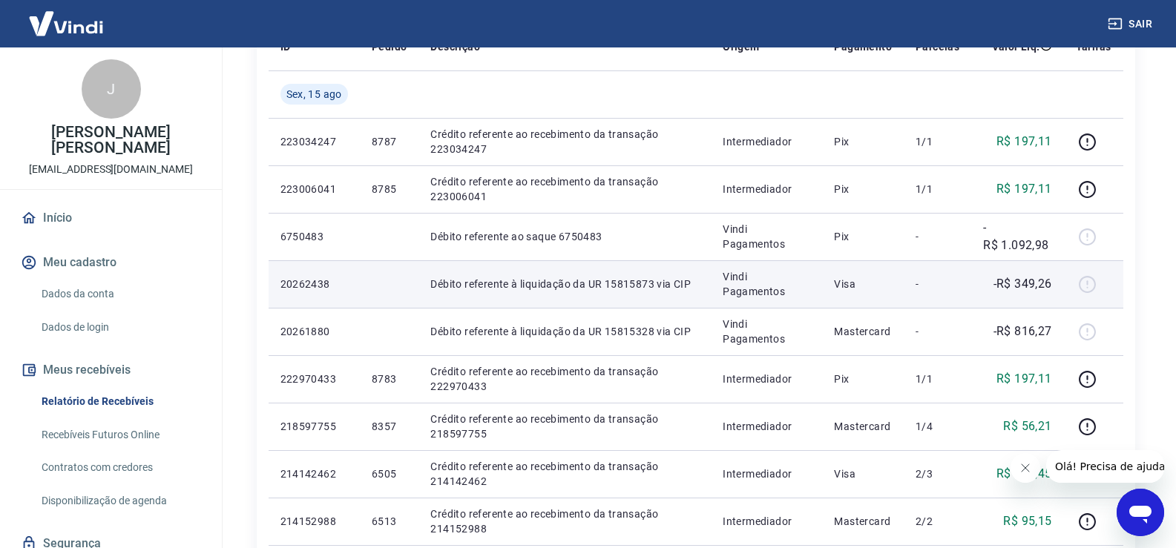
scroll to position [79, 0]
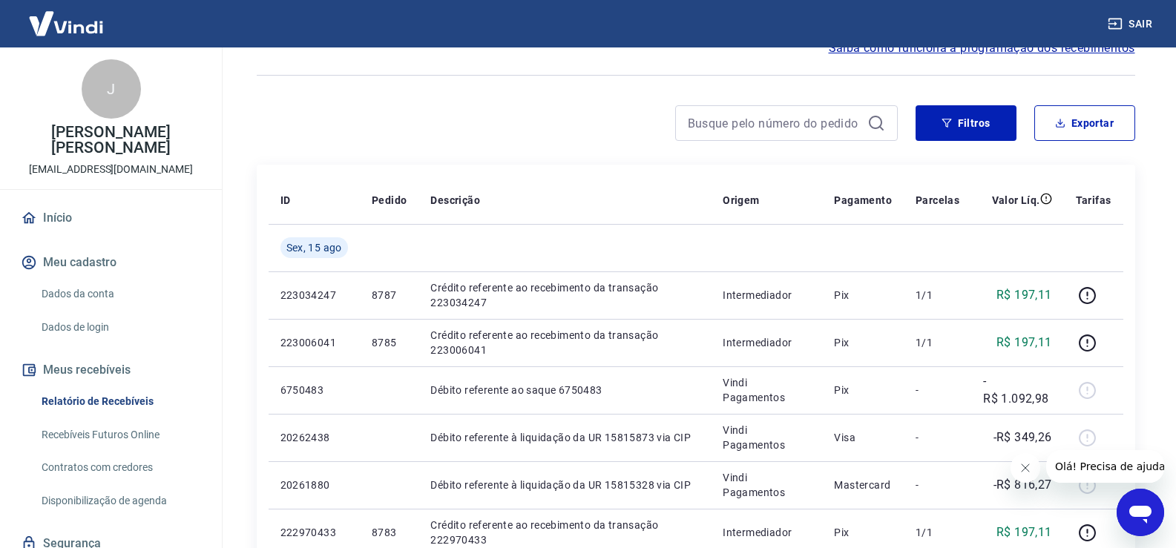
click at [142, 386] on link "Relatório de Recebíveis" at bounding box center [120, 401] width 168 height 30
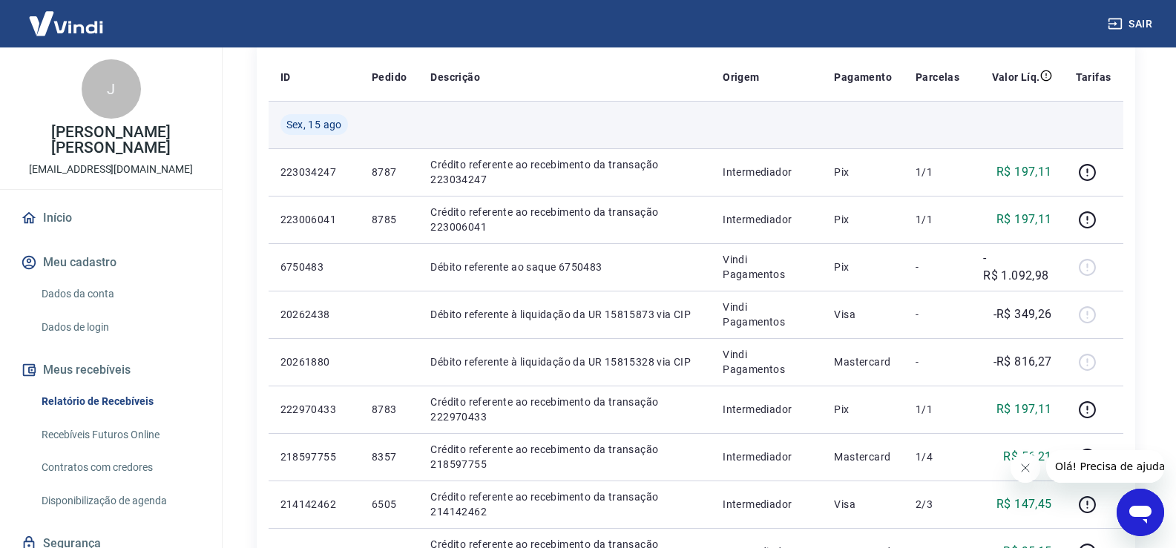
scroll to position [223, 0]
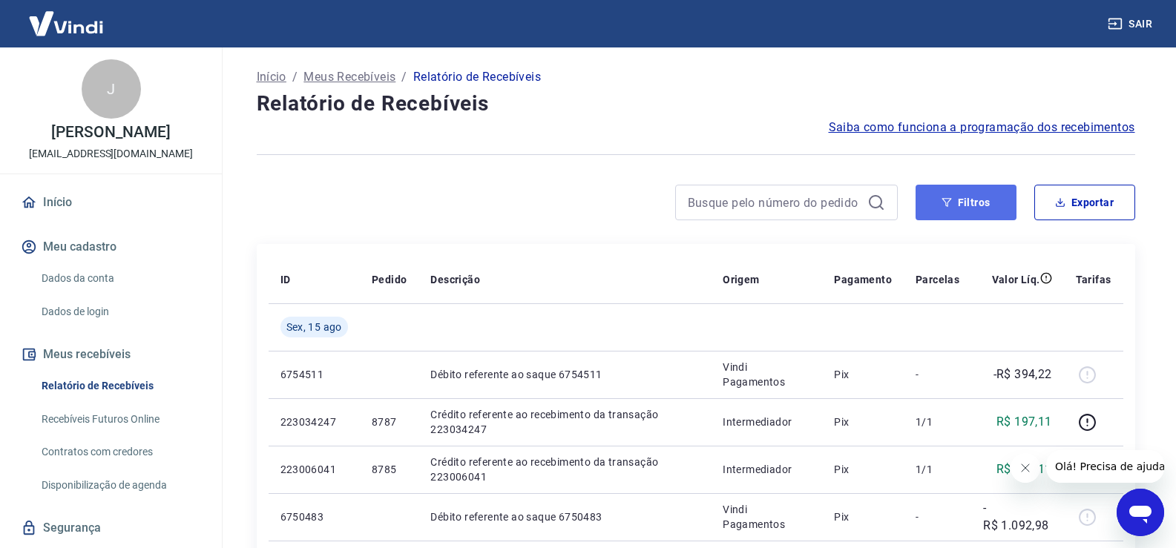
click at [952, 202] on button "Filtros" at bounding box center [965, 203] width 101 height 36
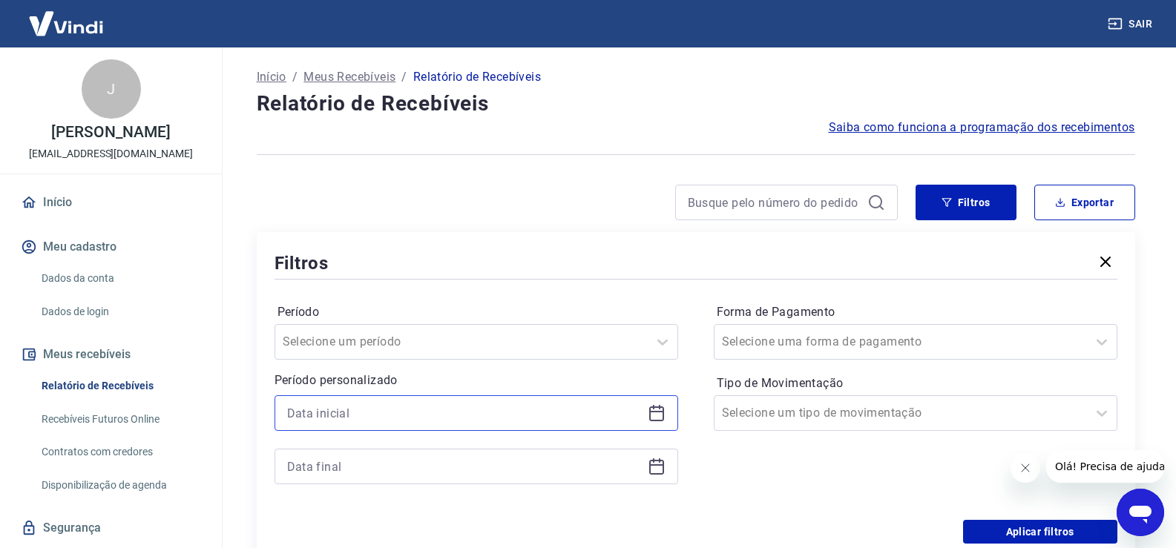
click at [332, 412] on input at bounding box center [464, 413] width 355 height 22
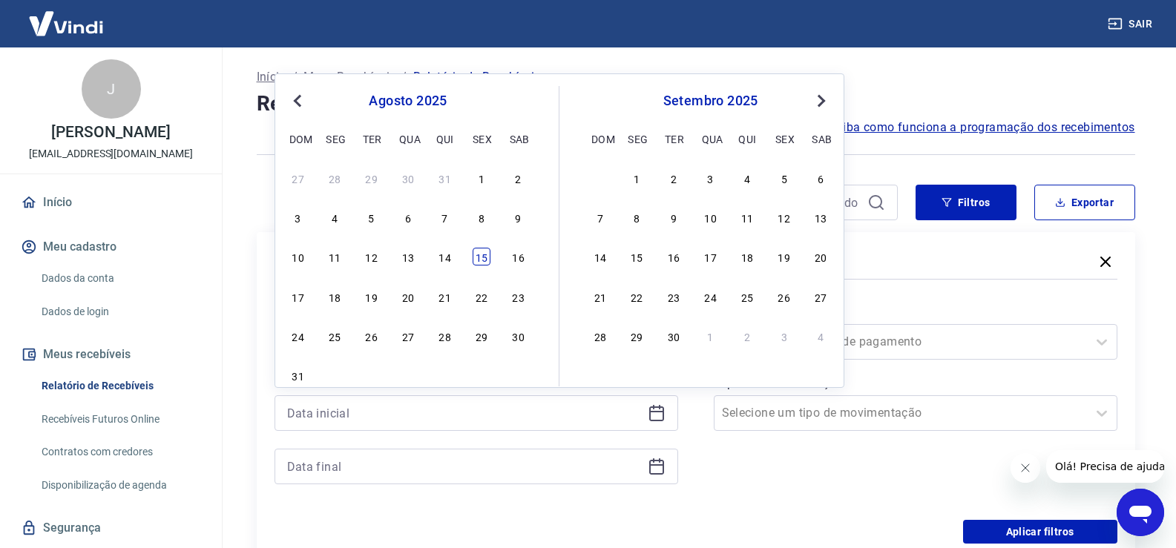
click at [487, 257] on div "15" at bounding box center [482, 257] width 18 height 18
type input "[DATE]"
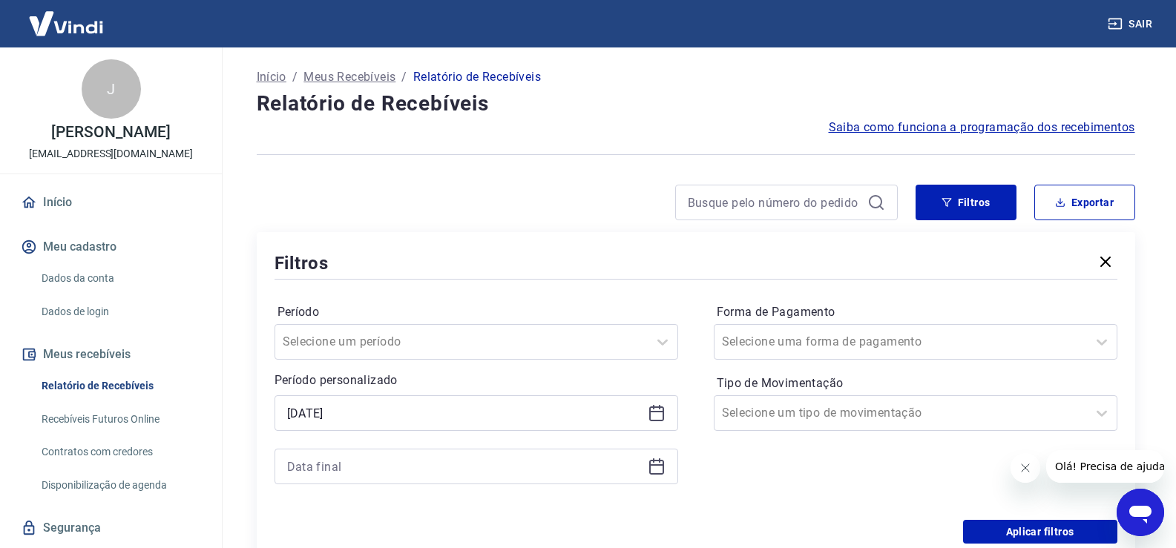
click at [654, 464] on icon at bounding box center [656, 464] width 15 height 1
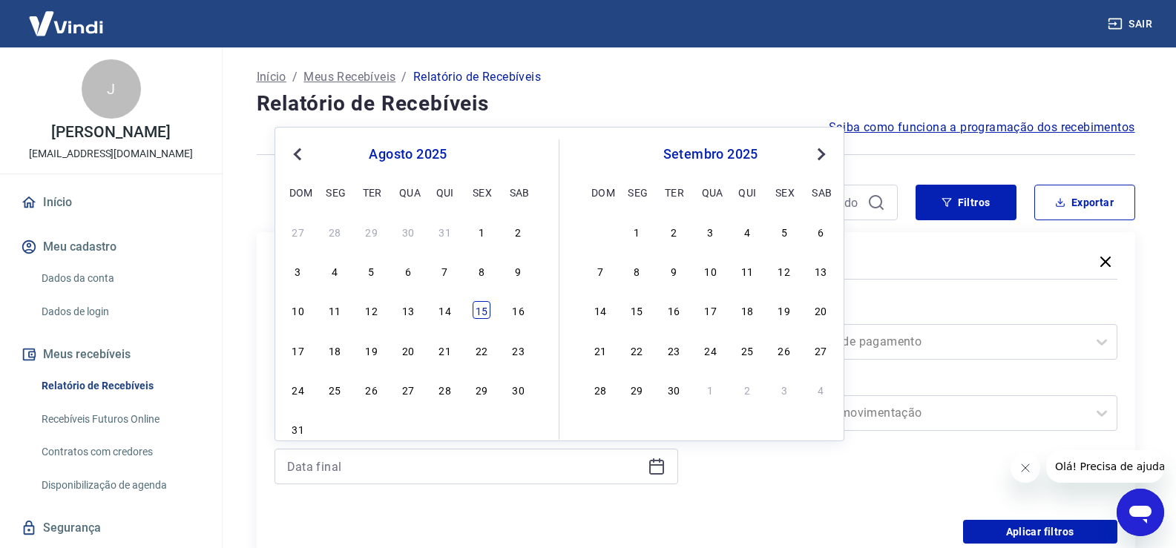
click at [479, 309] on div "15" at bounding box center [482, 310] width 18 height 18
type input "[DATE]"
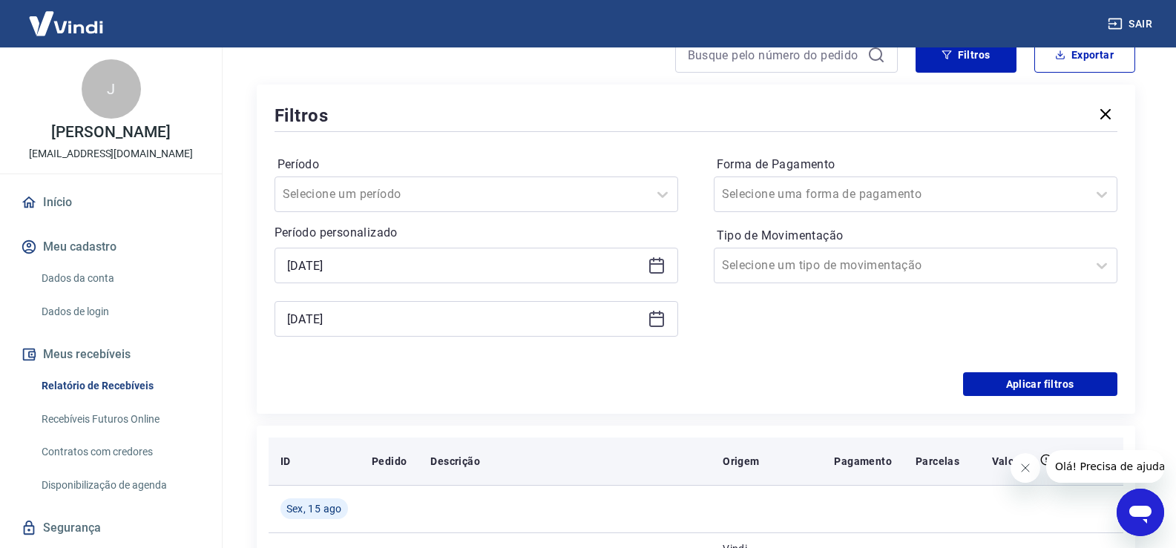
scroll to position [148, 0]
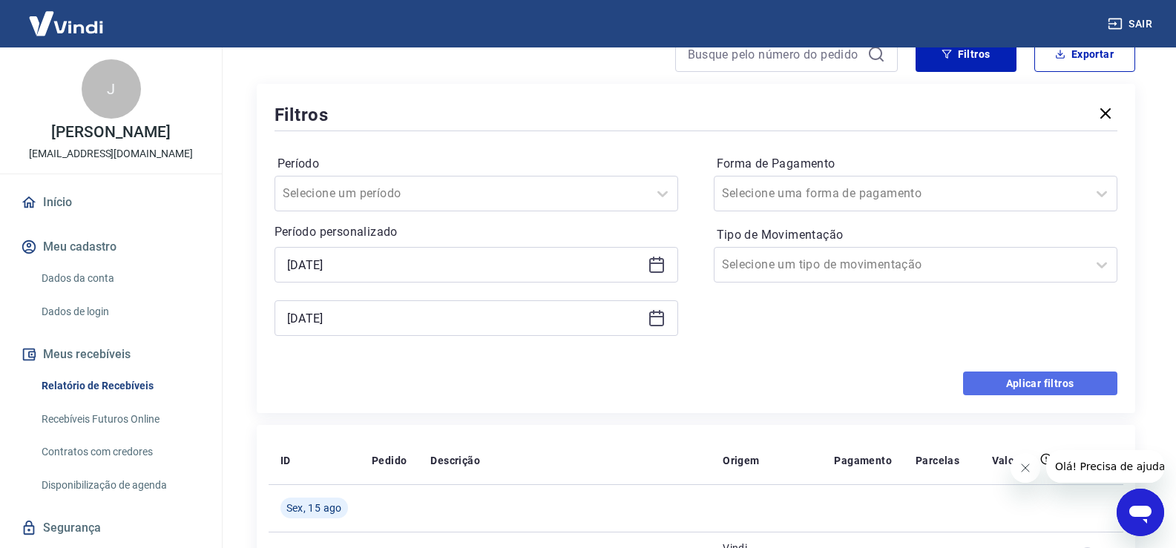
click at [1059, 381] on button "Aplicar filtros" at bounding box center [1040, 384] width 154 height 24
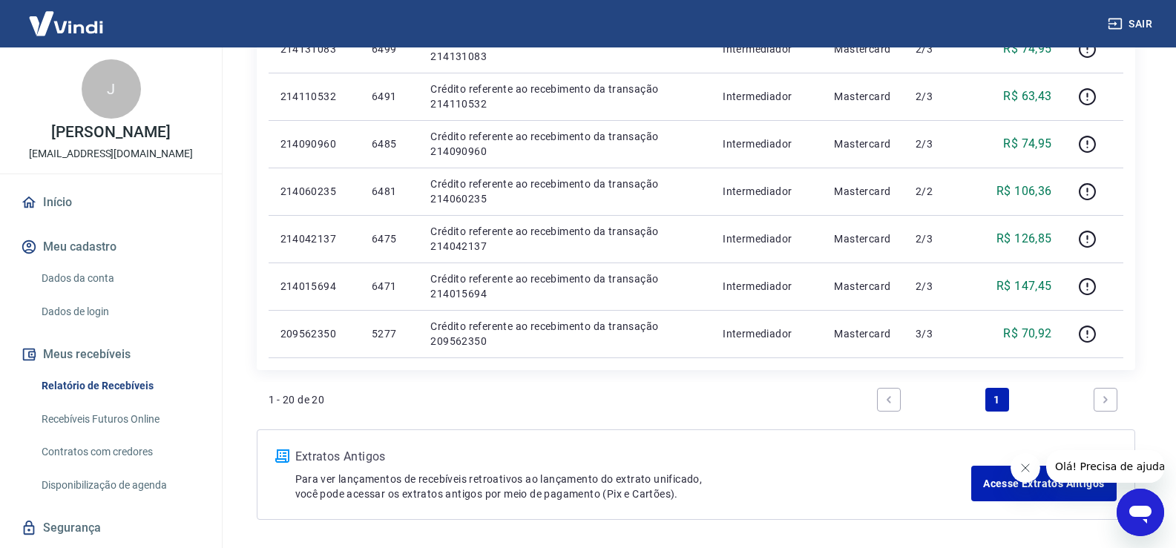
scroll to position [996, 0]
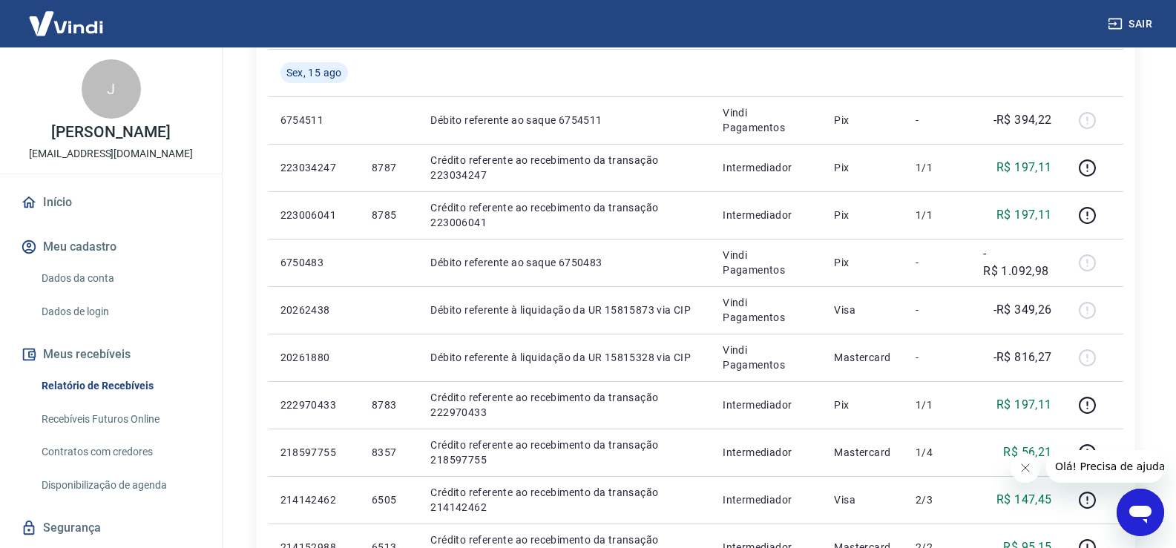
scroll to position [297, 0]
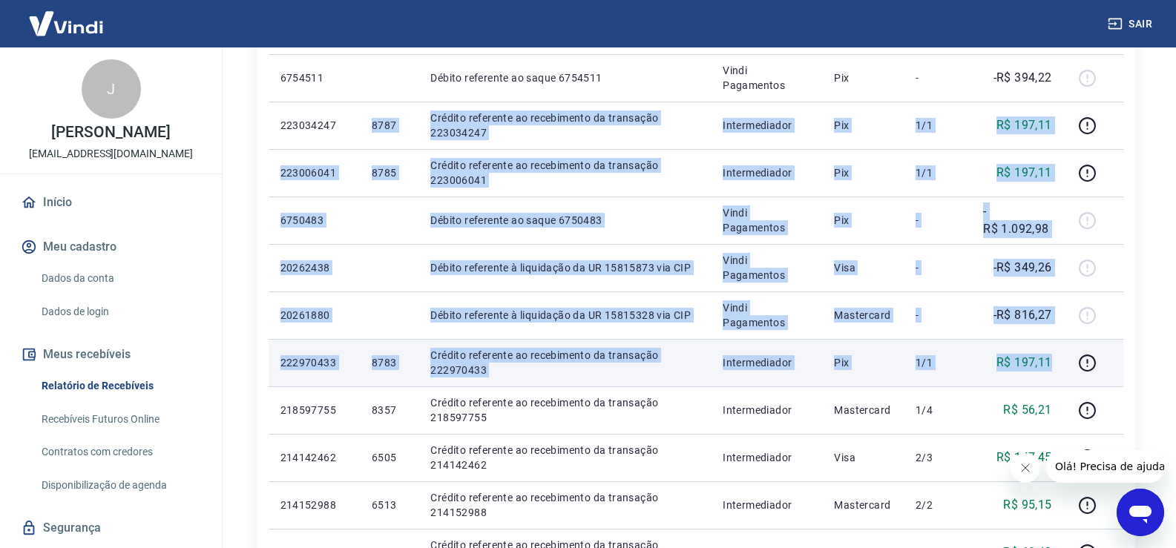
drag, startPoint x: 369, startPoint y: 123, endPoint x: 1062, endPoint y: 358, distance: 732.1
click at [1062, 358] on tbody "Sex, 15 ago 6754511 Débito referente ao saque 6754511 Vindi Pagamentos Pix - -R…" at bounding box center [696, 505] width 855 height 997
click at [1002, 341] on td "R$ 197,11" at bounding box center [1017, 362] width 92 height 47
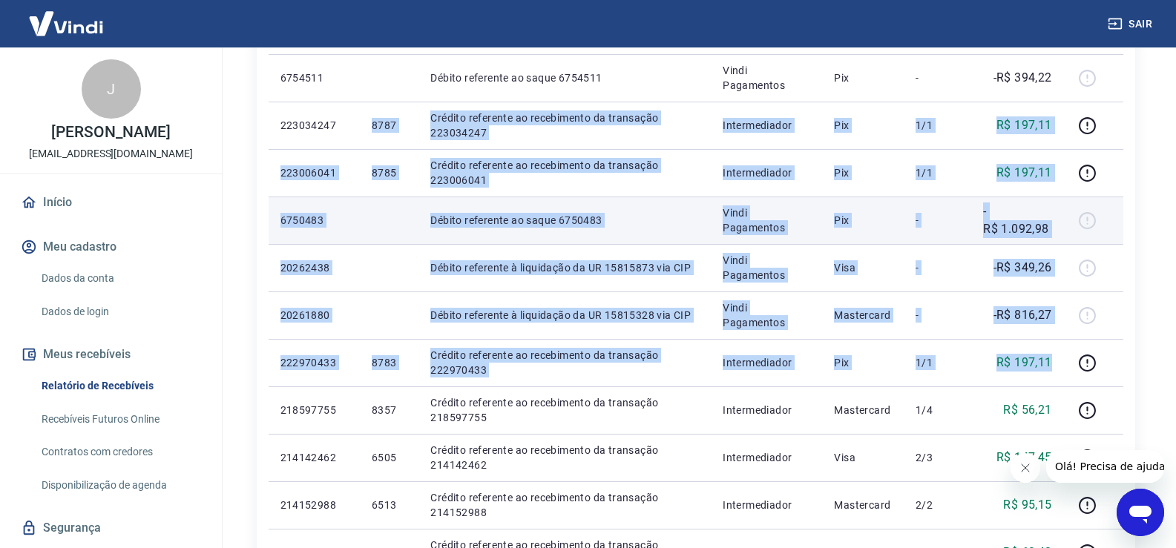
click at [693, 204] on td "Débito referente ao saque 6750483" at bounding box center [564, 220] width 292 height 47
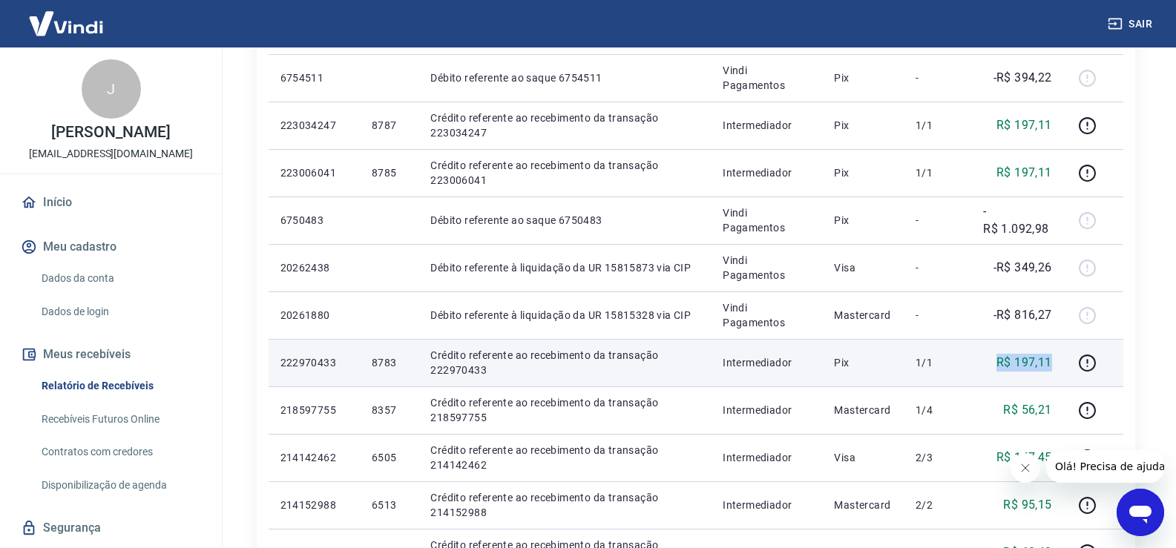
drag, startPoint x: 992, startPoint y: 363, endPoint x: 1057, endPoint y: 362, distance: 65.3
click at [1057, 362] on td "R$ 197,11" at bounding box center [1017, 362] width 92 height 47
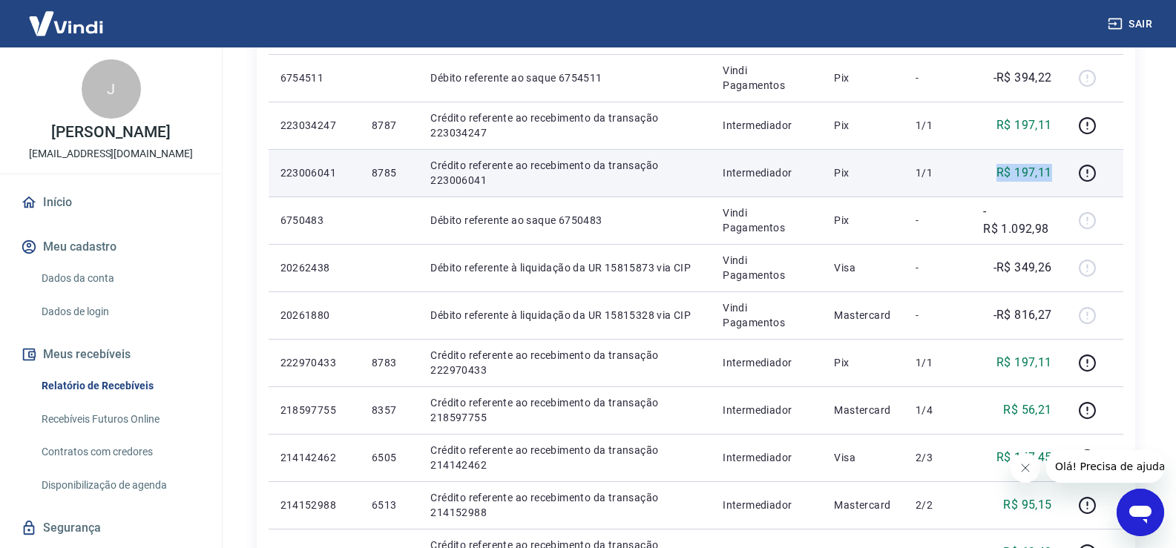
drag, startPoint x: 998, startPoint y: 168, endPoint x: 1051, endPoint y: 167, distance: 53.4
click at [1051, 167] on p "R$ 197,11" at bounding box center [1024, 173] width 56 height 18
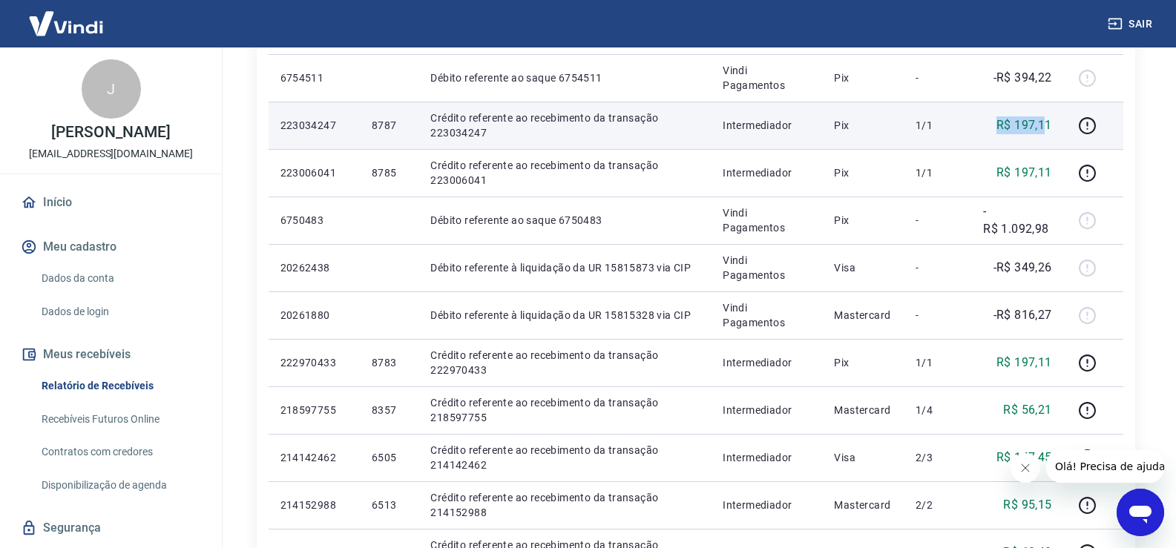
drag, startPoint x: 1001, startPoint y: 133, endPoint x: 1047, endPoint y: 122, distance: 47.3
click at [1047, 122] on p "R$ 197,11" at bounding box center [1024, 125] width 56 height 18
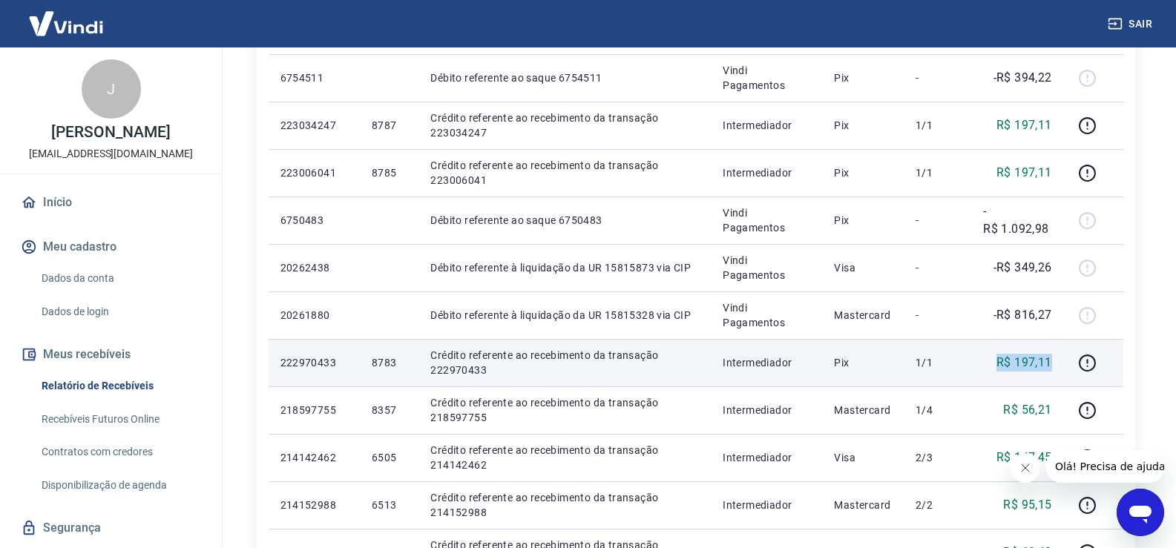
drag, startPoint x: 996, startPoint y: 368, endPoint x: 1056, endPoint y: 361, distance: 59.8
click at [1056, 361] on td "R$ 197,11" at bounding box center [1017, 362] width 92 height 47
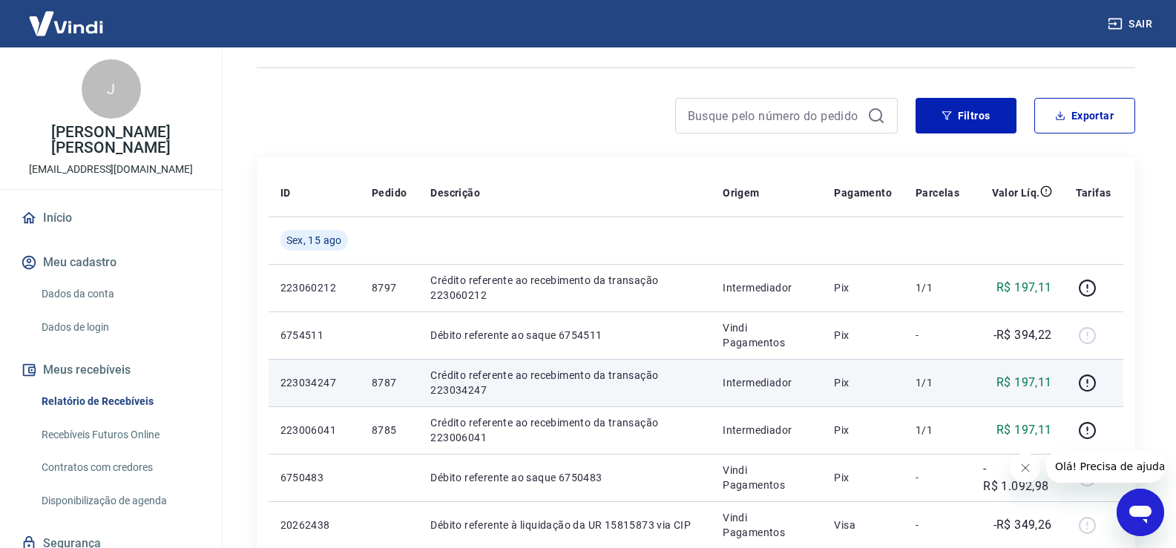
scroll to position [74, 0]
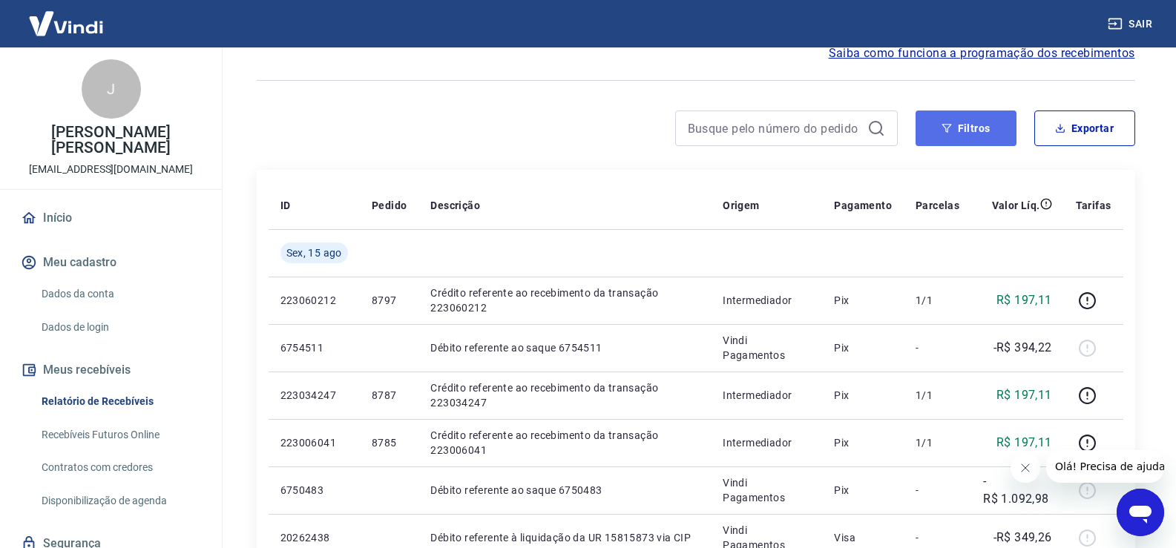
click at [970, 127] on button "Filtros" at bounding box center [965, 129] width 101 height 36
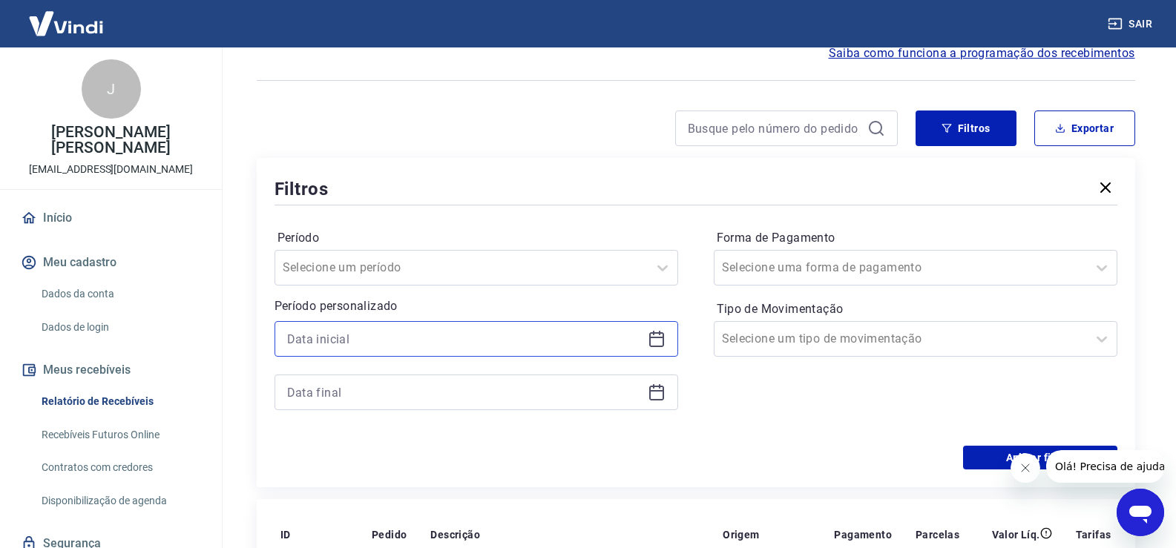
click at [413, 341] on input at bounding box center [464, 339] width 355 height 22
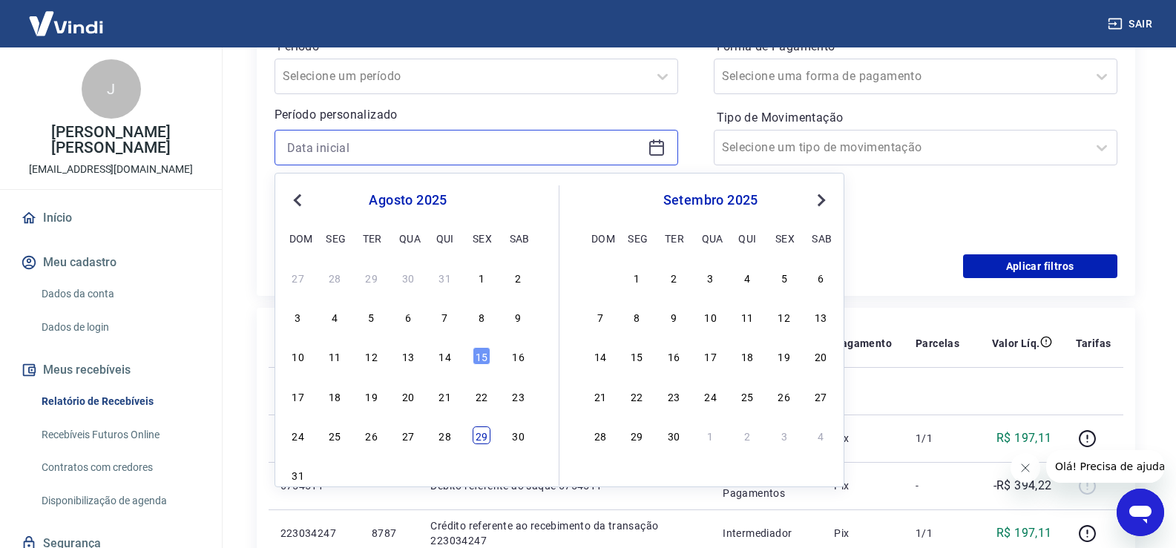
scroll to position [297, 0]
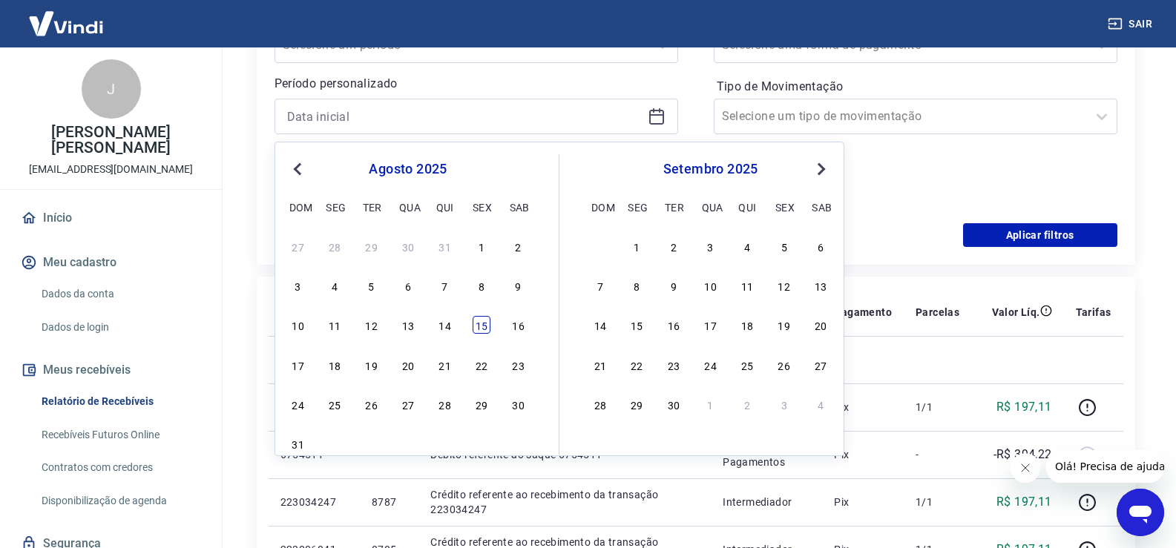
click at [483, 324] on div "15" at bounding box center [482, 325] width 18 height 18
type input "[DATE]"
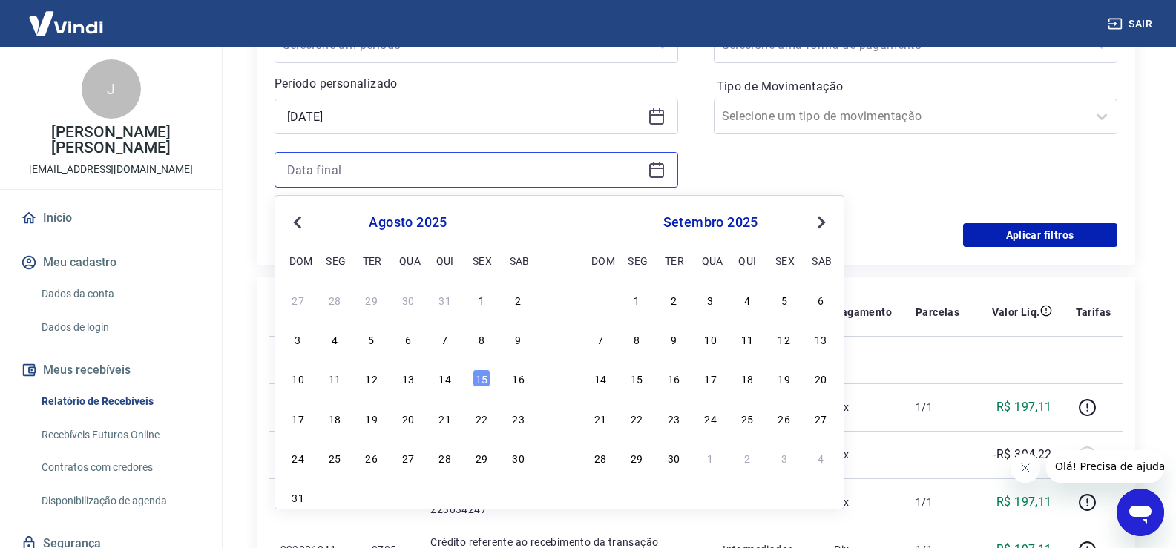
click at [310, 159] on input at bounding box center [464, 170] width 355 height 22
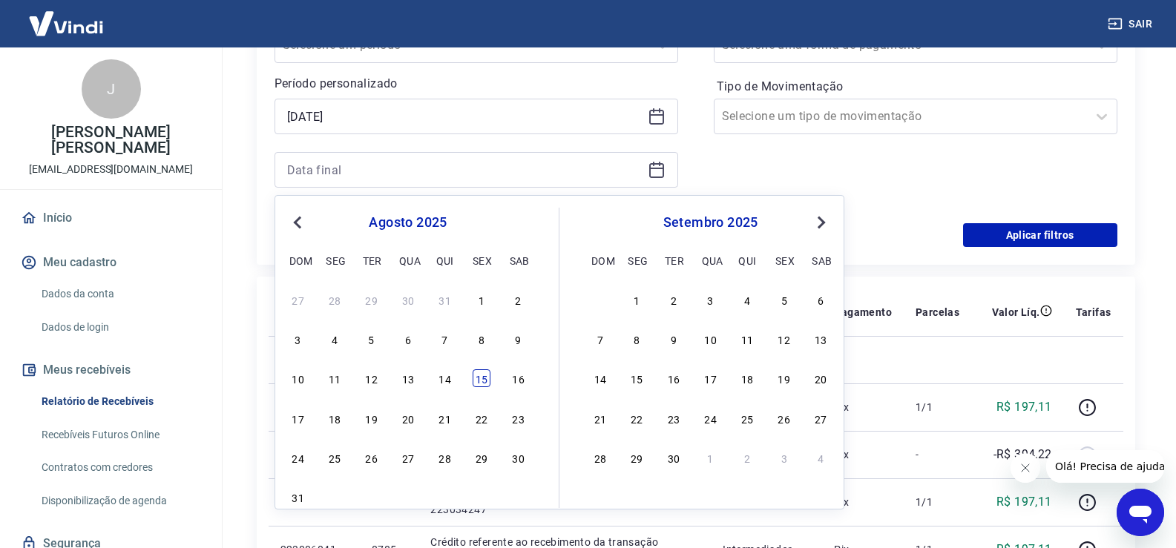
click at [481, 375] on div "15" at bounding box center [482, 378] width 18 height 18
type input "[DATE]"
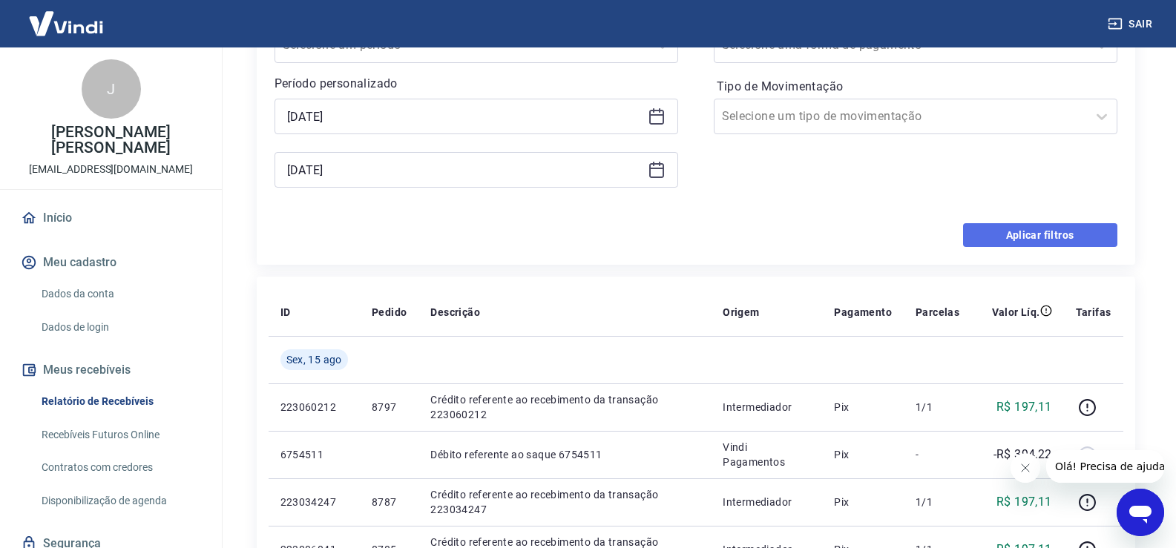
click at [1056, 237] on button "Aplicar filtros" at bounding box center [1040, 235] width 154 height 24
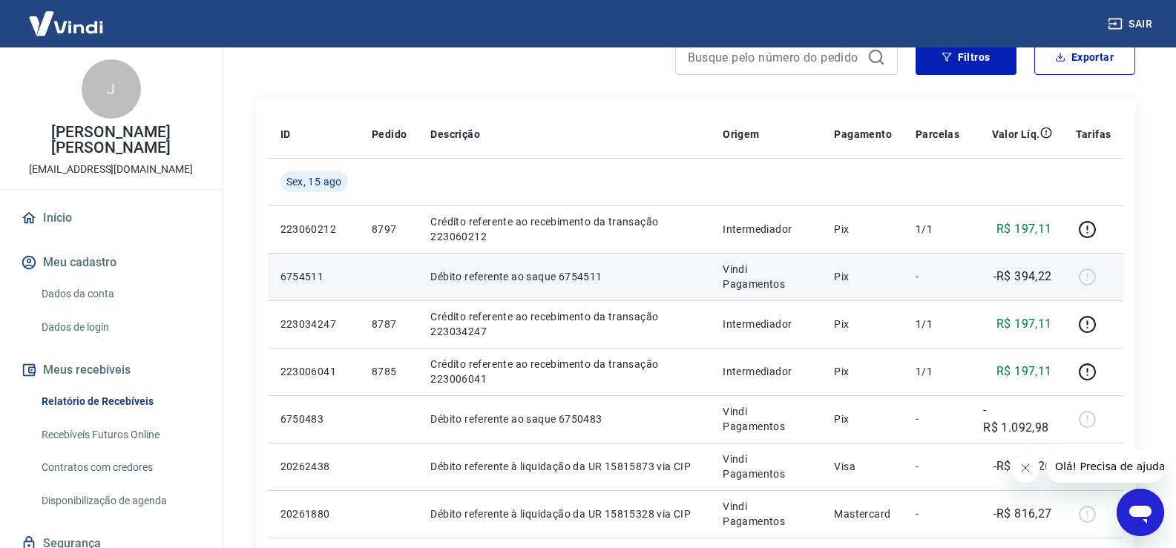
scroll to position [148, 0]
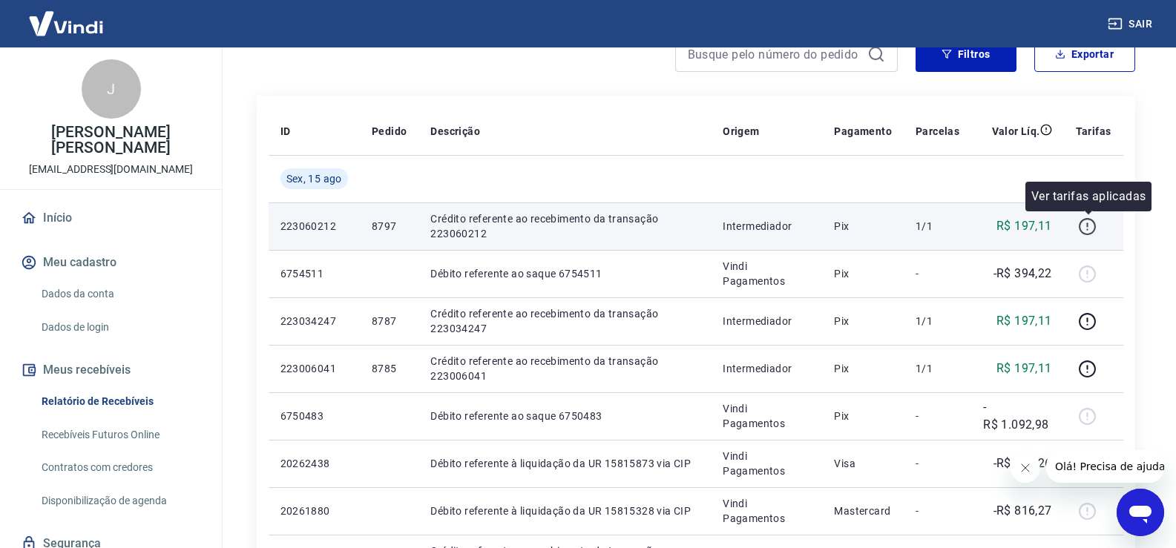
click at [1093, 227] on icon "button" at bounding box center [1087, 226] width 19 height 19
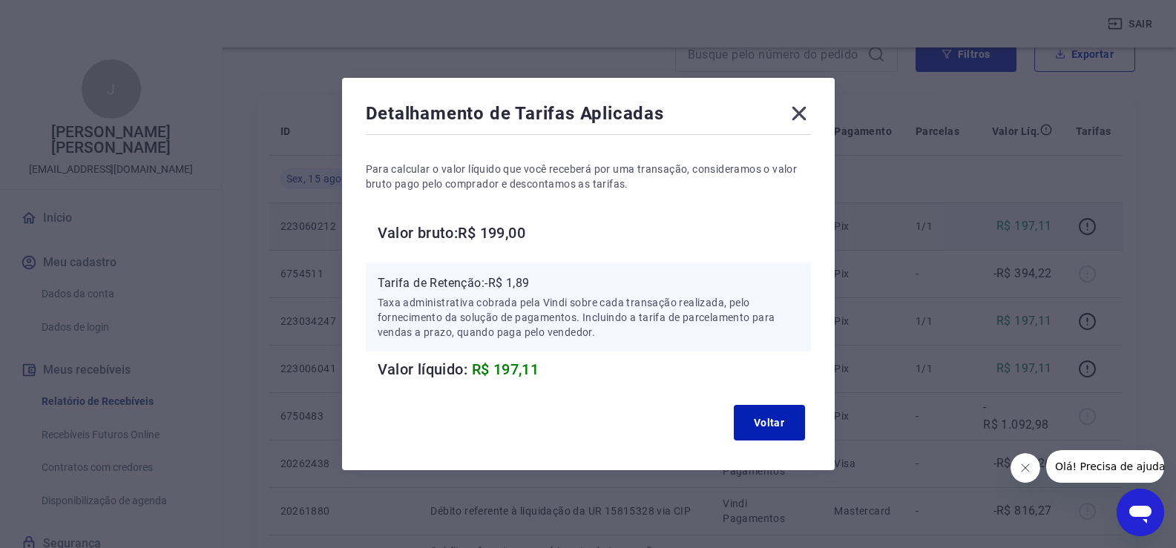
click at [801, 113] on icon at bounding box center [799, 114] width 24 height 24
